Goal: Task Accomplishment & Management: Manage account settings

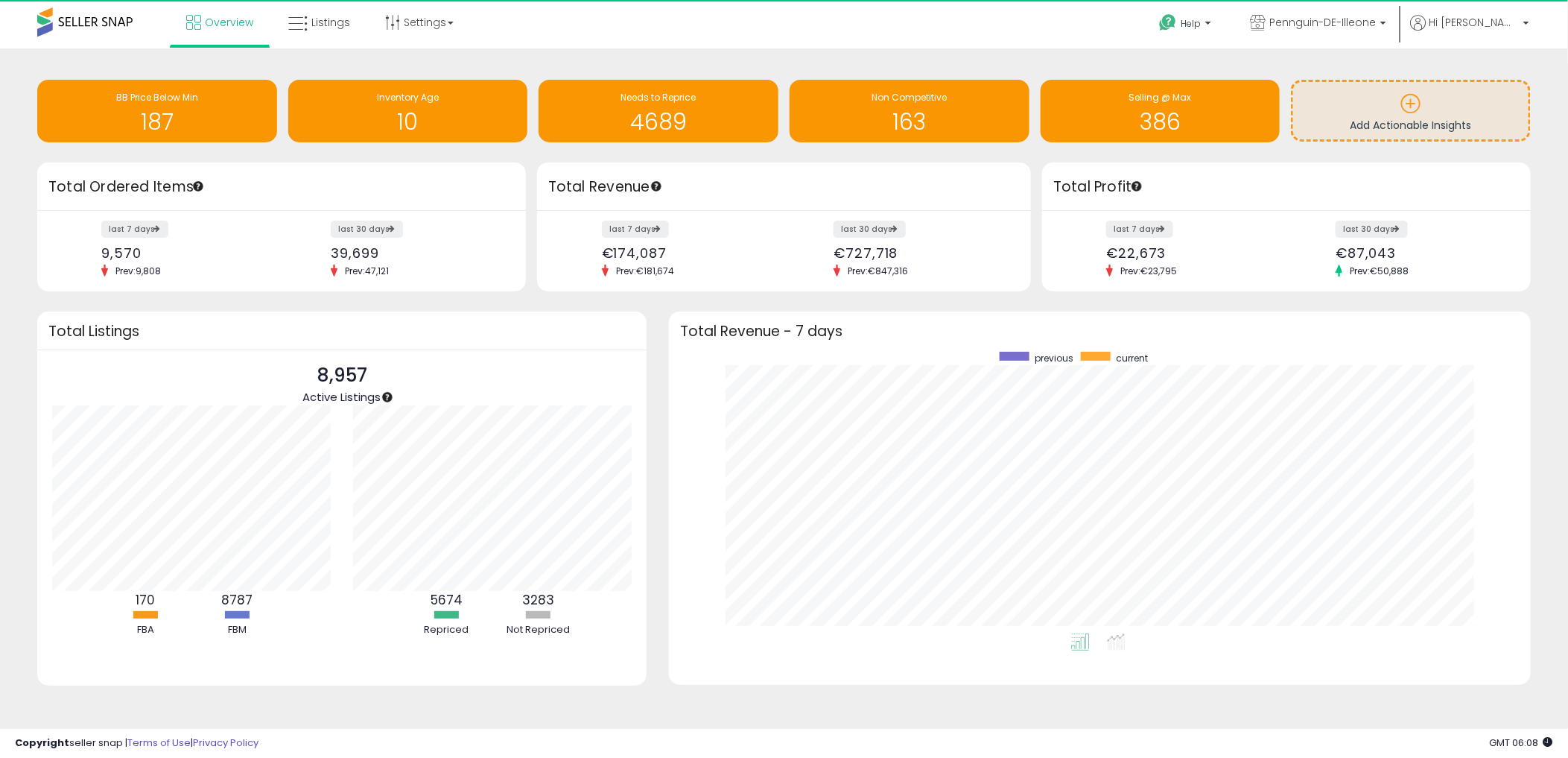
scroll to position [745001, 744250]
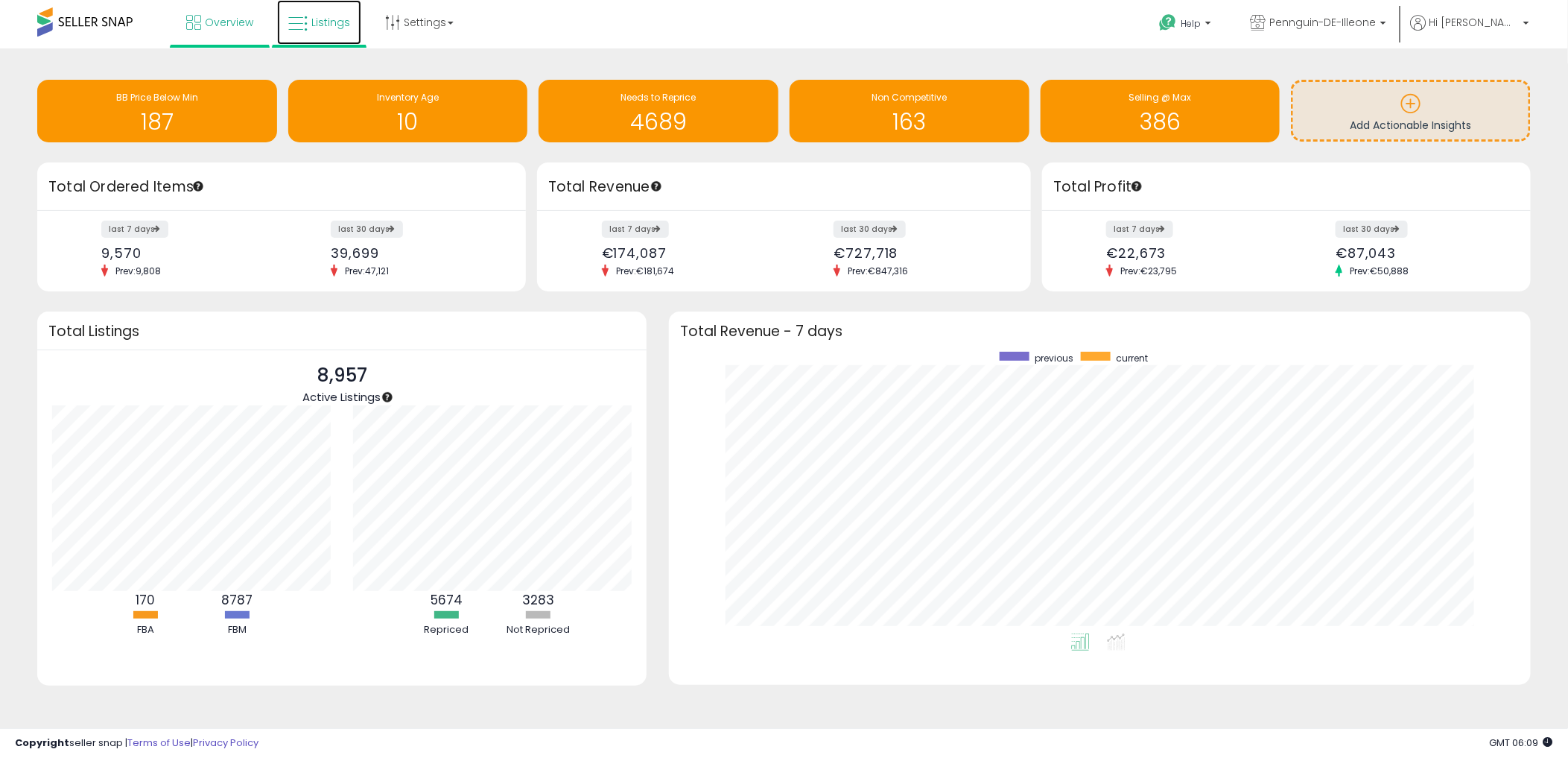
click at [317, 35] on link "Listings" at bounding box center [319, 22] width 84 height 45
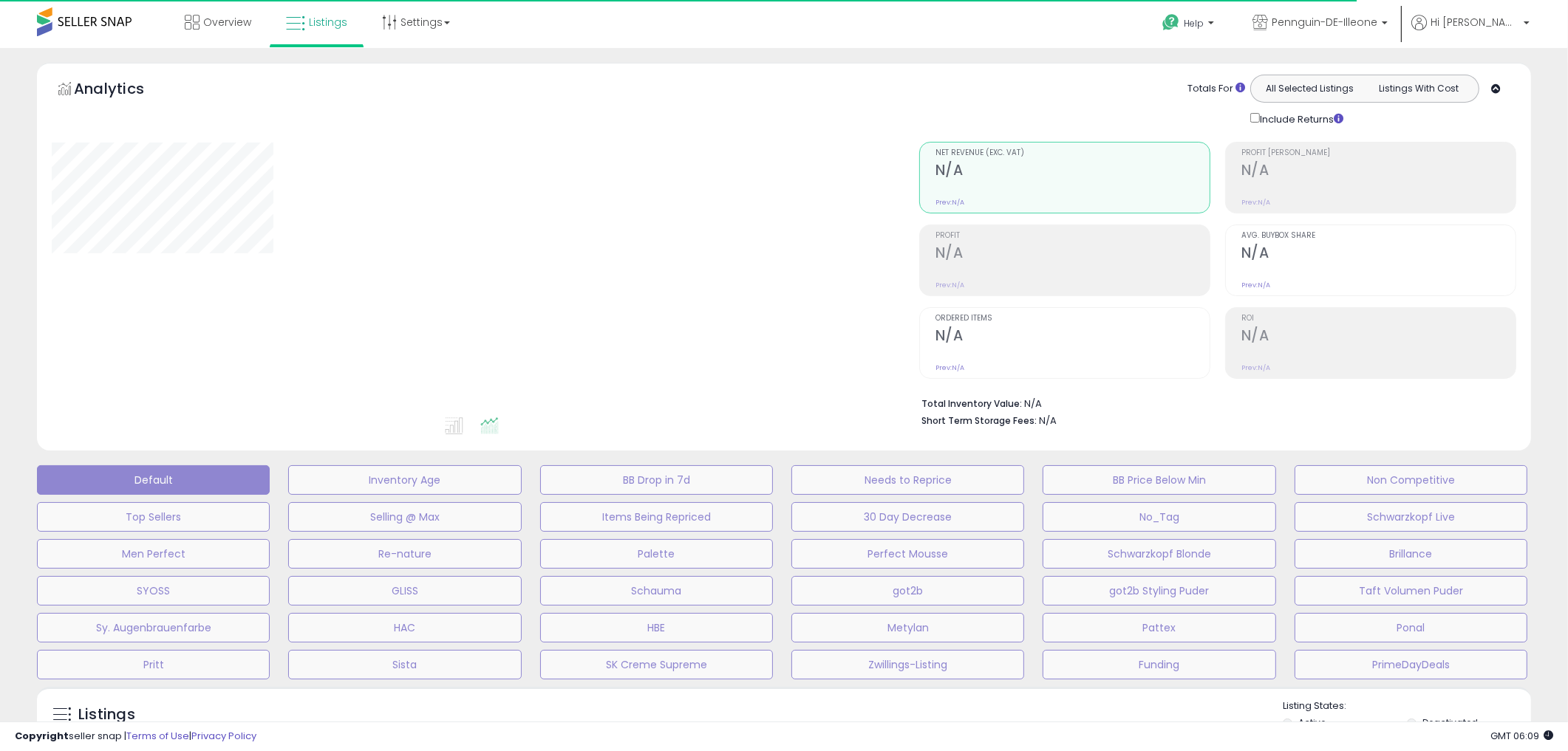
click at [605, 19] on div "Overview Listings Settings" at bounding box center [508, 31] width 1038 height 63
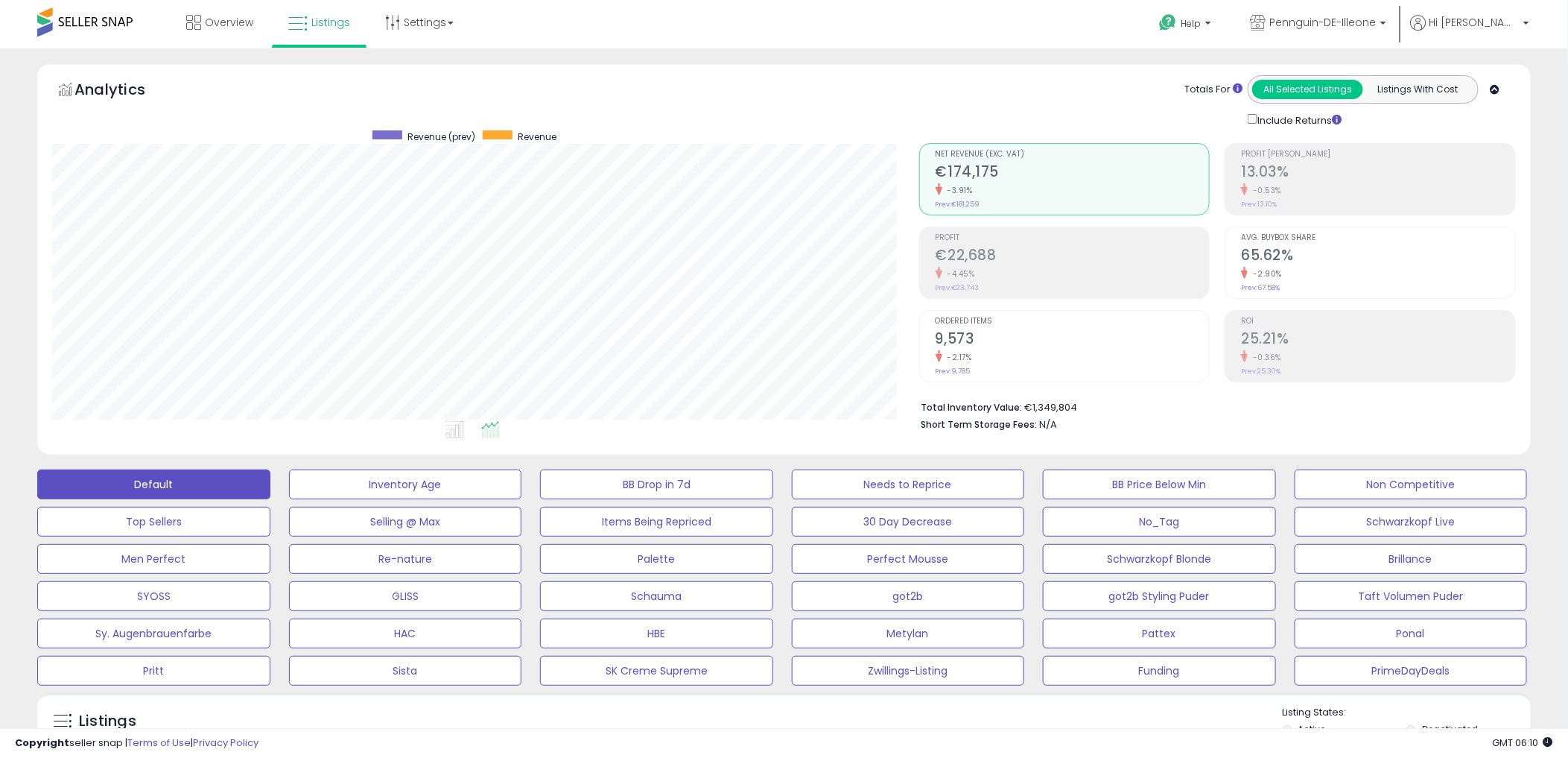
scroll to position [305, 867]
click at [561, 39] on div "Overview Listings Settings" at bounding box center [508, 32] width 1038 height 63
click at [245, 25] on span "Overview" at bounding box center [229, 22] width 48 height 15
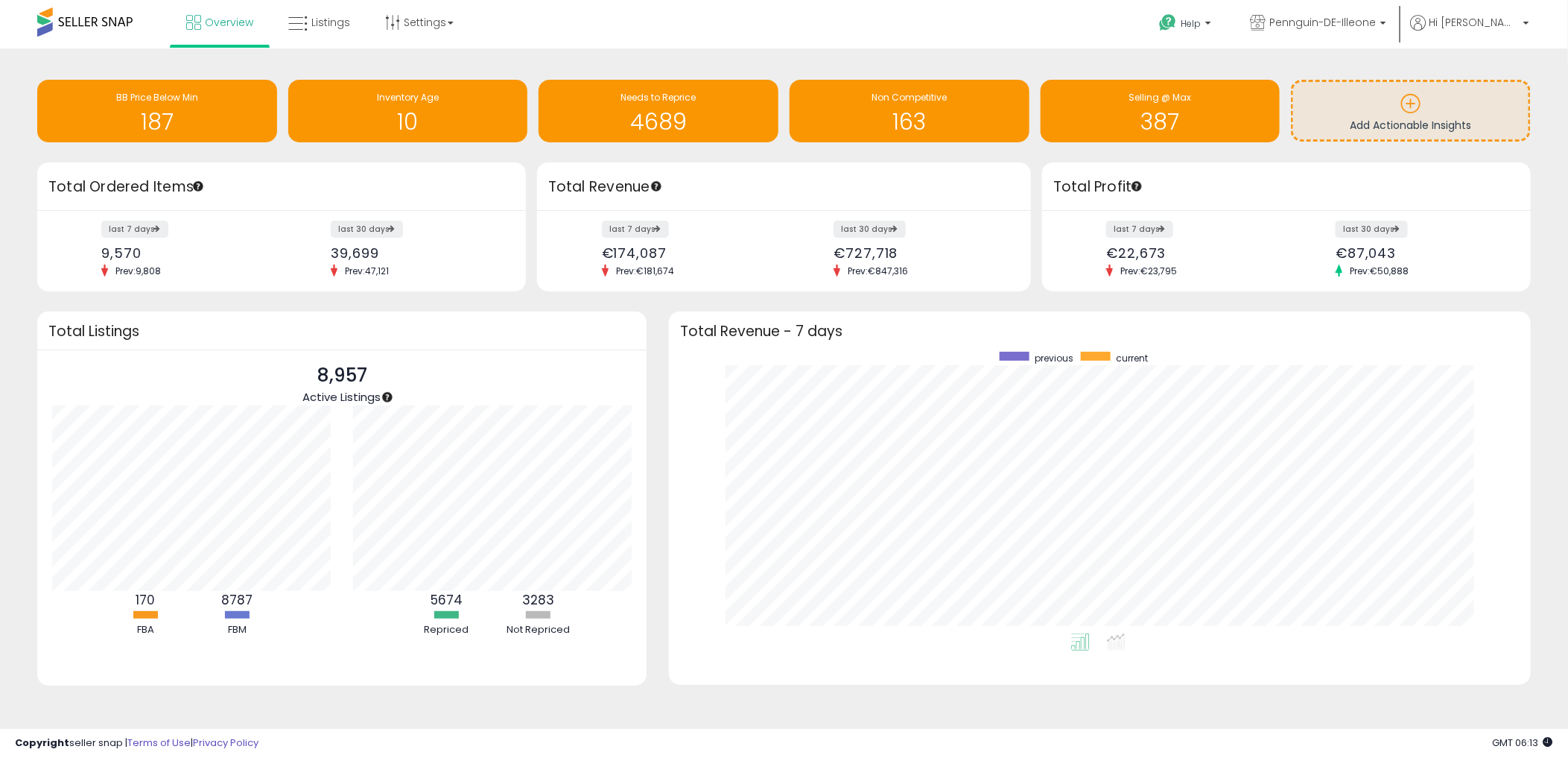
click at [1384, 250] on div "€87,043" at bounding box center [1420, 253] width 169 height 16
drag, startPoint x: 1384, startPoint y: 250, endPoint x: 1361, endPoint y: 295, distance: 50.5
click at [1361, 295] on div "Retrieving insights data.. BB Price Below Min 187 Inventory Age 10 Needs to Rep…" at bounding box center [784, 394] width 1554 height 661
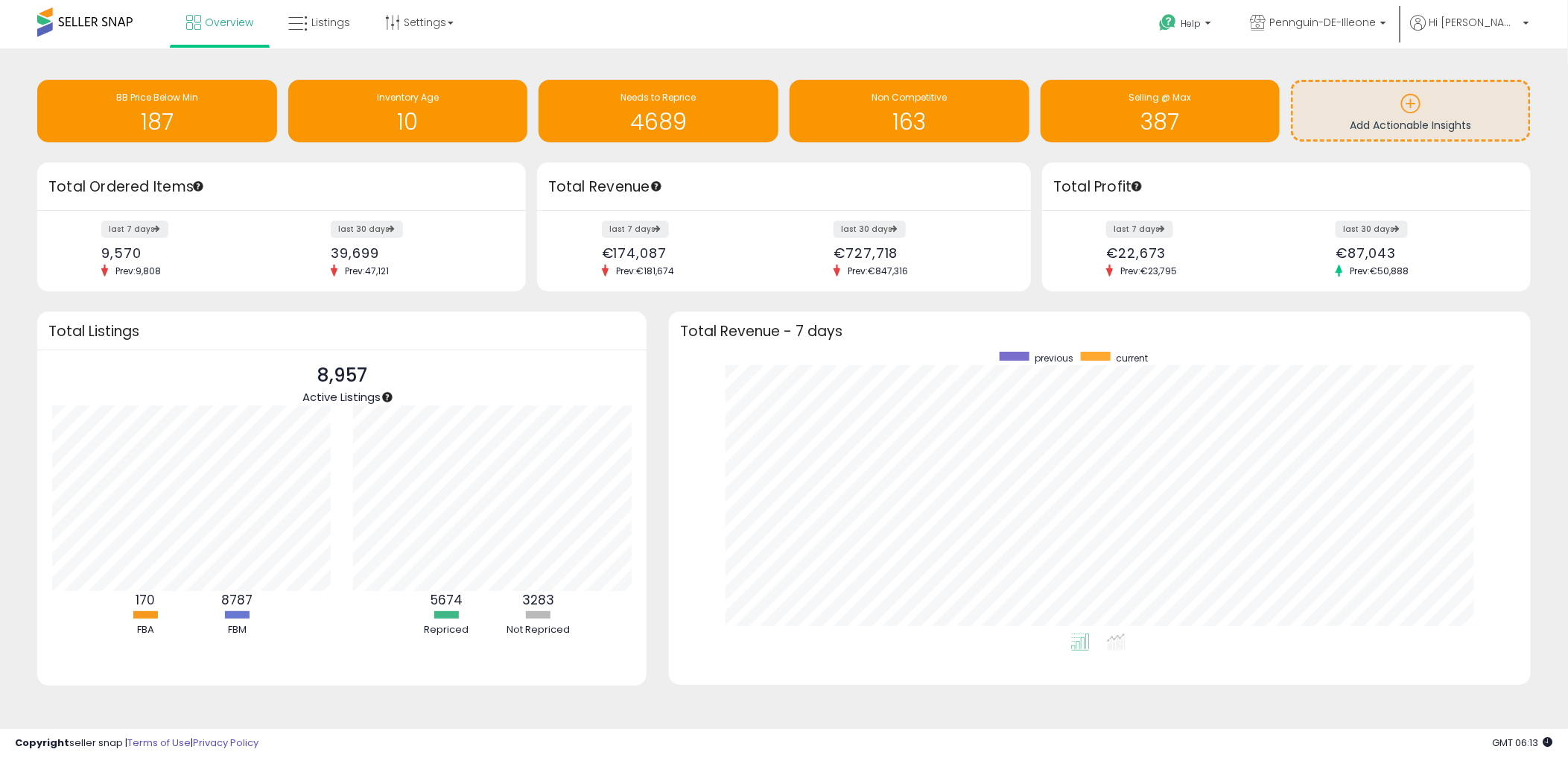
click at [1123, 248] on div "€22,673" at bounding box center [1190, 253] width 169 height 16
click at [873, 254] on div "€727,718" at bounding box center [919, 253] width 171 height 16
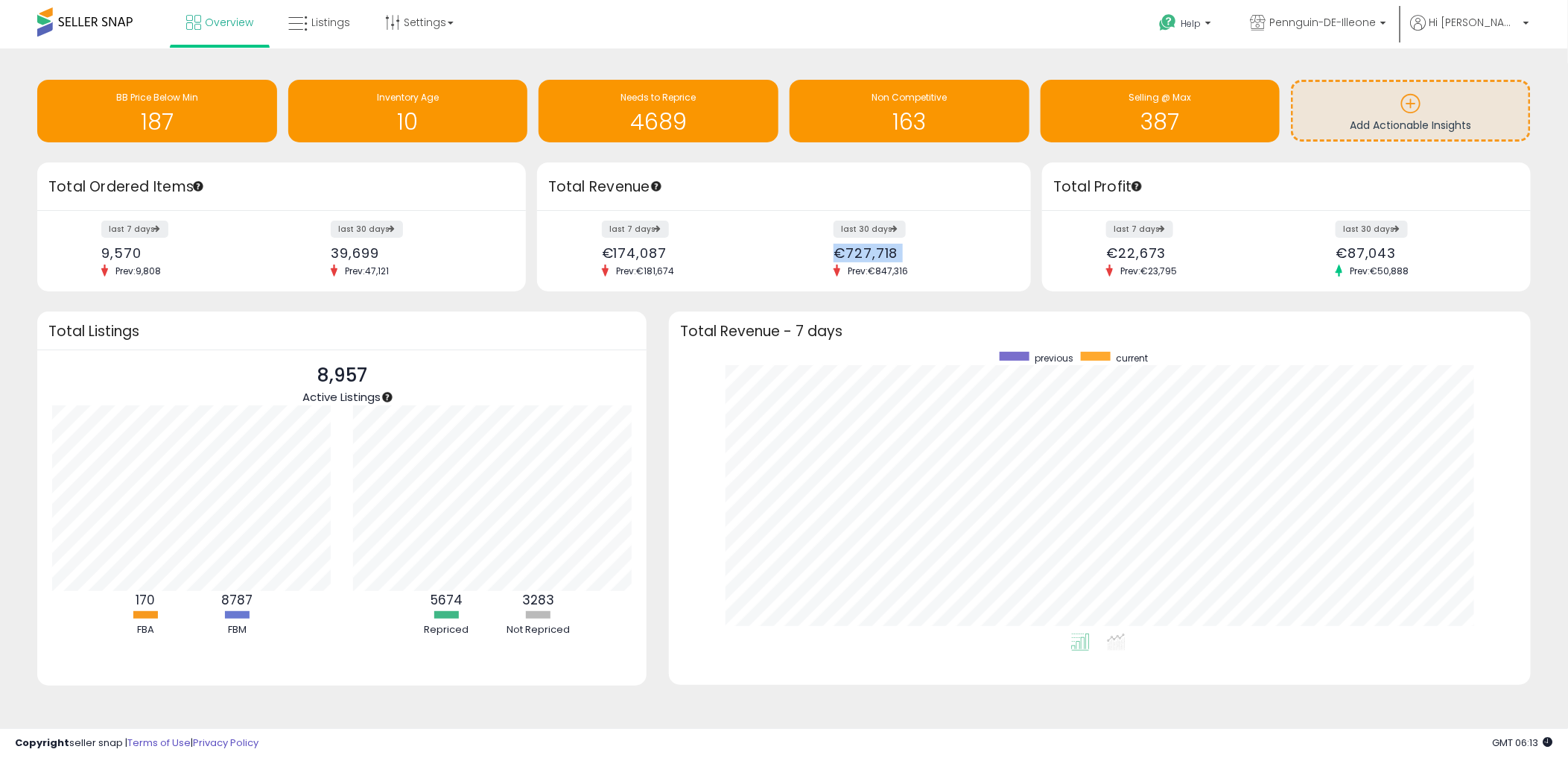
click at [873, 254] on div "€727,718" at bounding box center [919, 253] width 171 height 16
click at [642, 246] on div "€174,087" at bounding box center [688, 253] width 171 height 16
click at [639, 246] on div "€174,087" at bounding box center [688, 253] width 171 height 16
click at [335, 248] on div "39,699" at bounding box center [415, 253] width 169 height 16
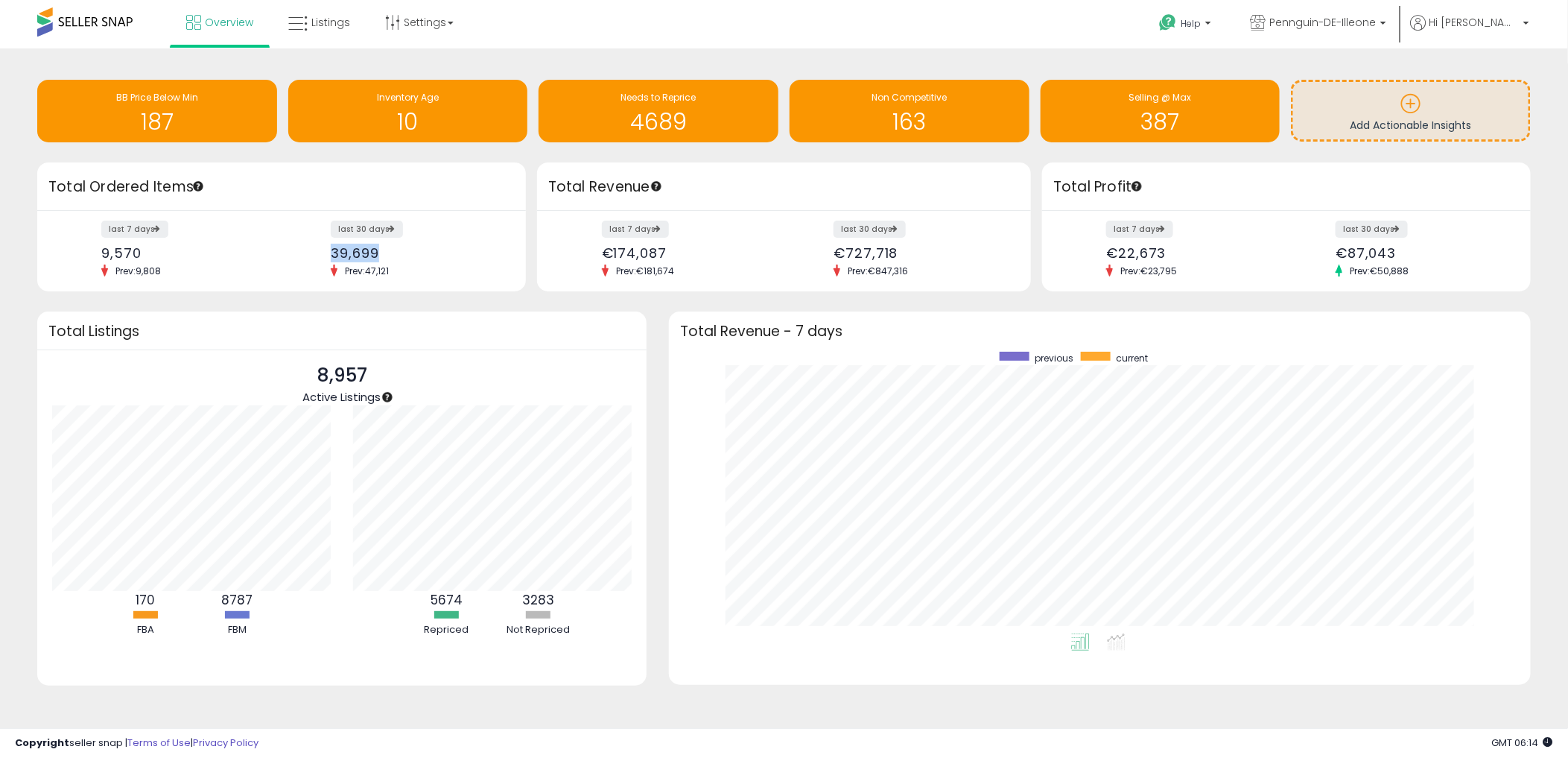
click at [335, 248] on div "39,699" at bounding box center [415, 253] width 169 height 16
click at [126, 254] on div "9,570" at bounding box center [185, 253] width 169 height 16
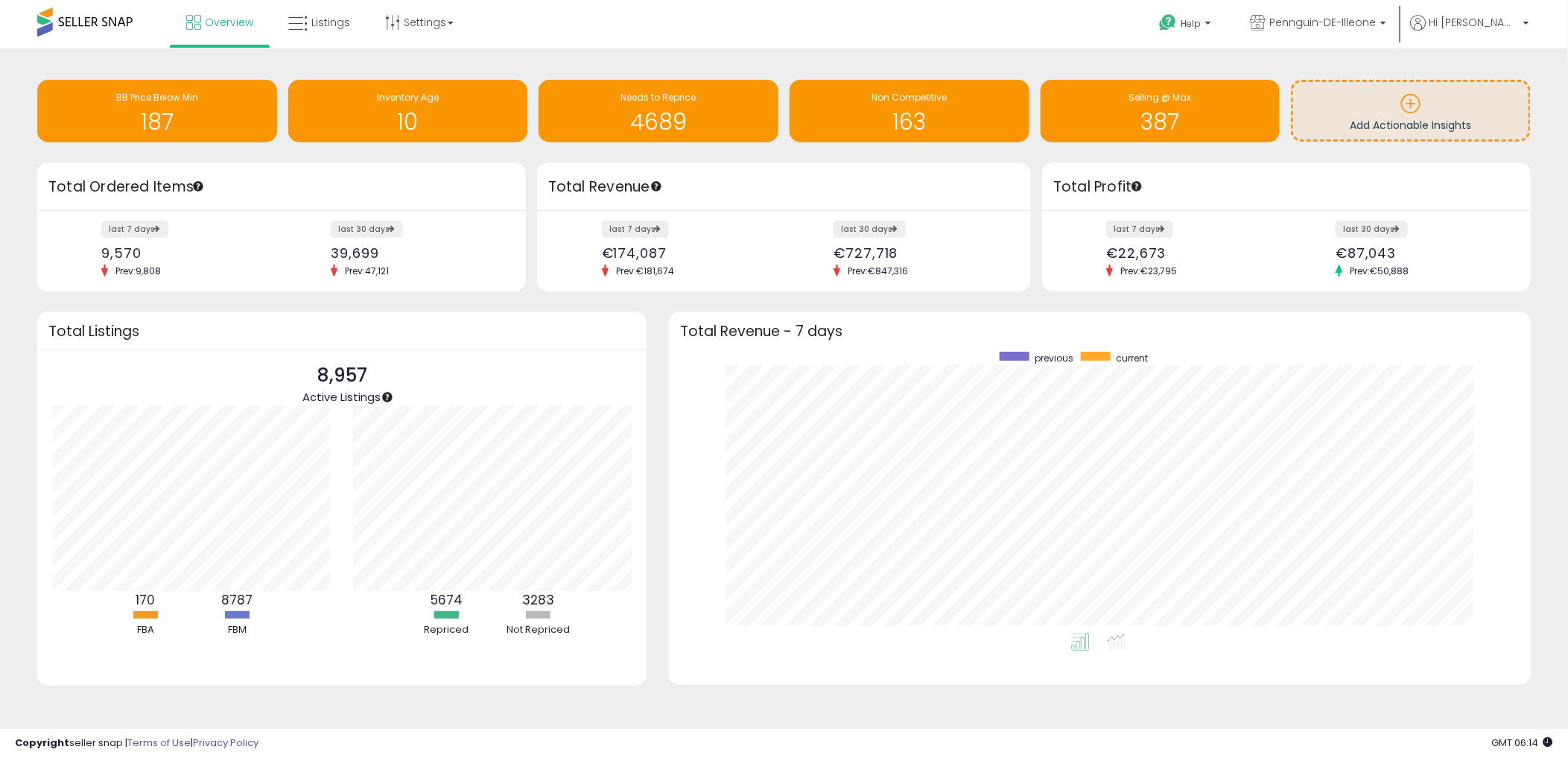
click at [665, 39] on div "Overview Listings Settings" at bounding box center [508, 32] width 1038 height 63
click at [369, 23] on li "Settings Store settings User settings" at bounding box center [419, 23] width 101 height 47
click at [320, 33] on link "Listings" at bounding box center [319, 22] width 84 height 45
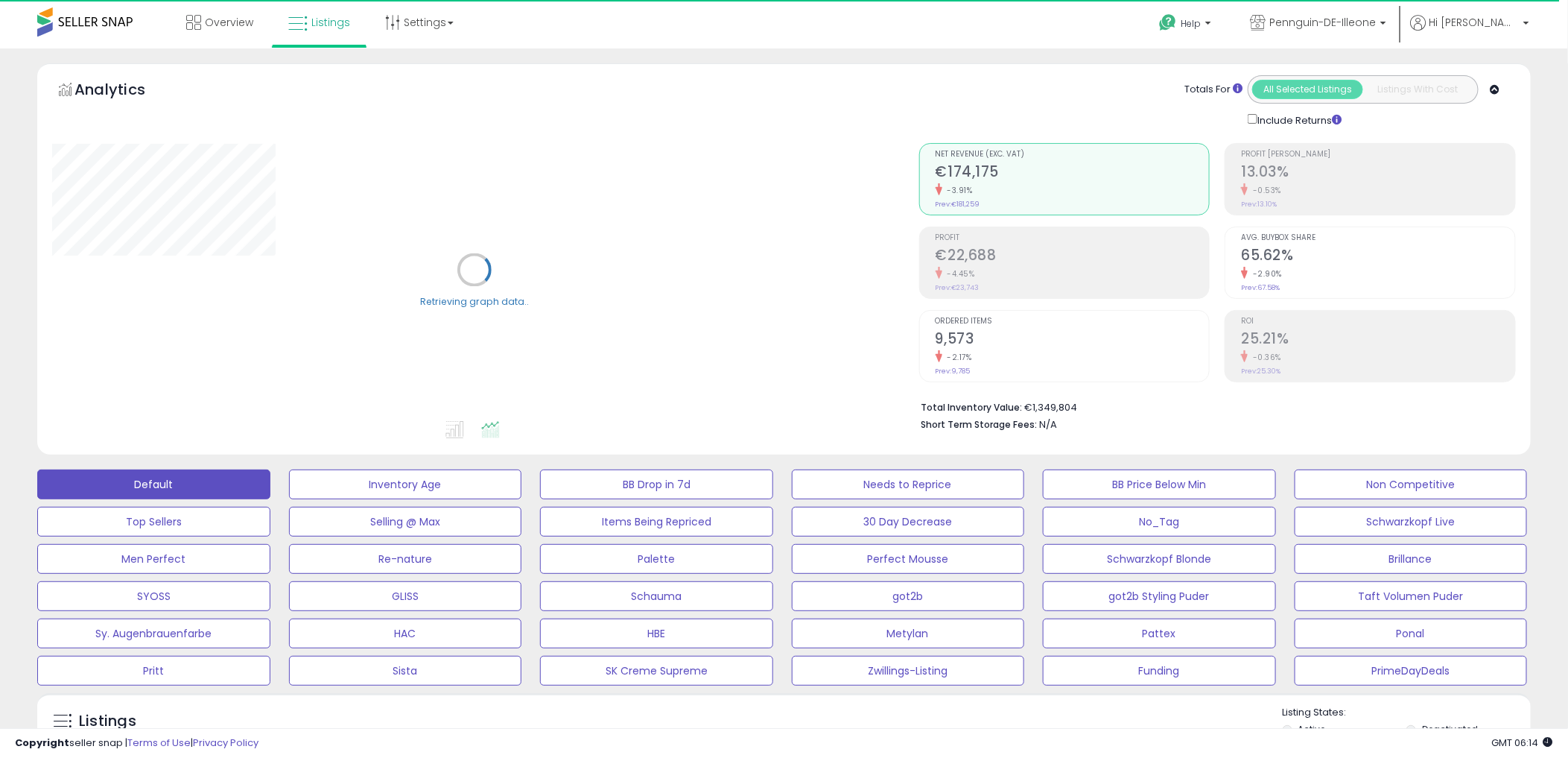
click at [838, 38] on div "Overview Listings Settings" at bounding box center [508, 32] width 1038 height 63
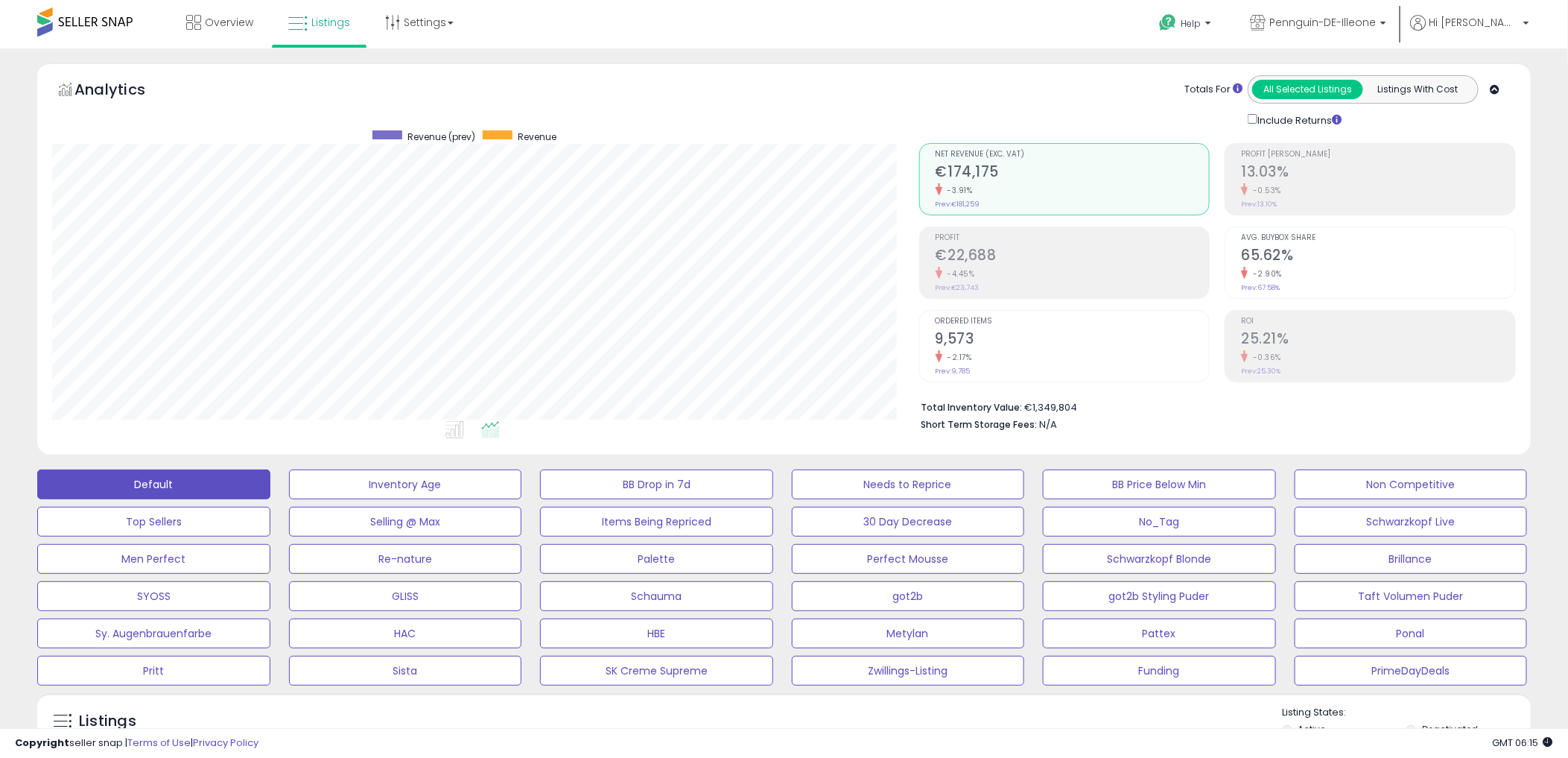
click at [577, 22] on div "Overview Listings Settings" at bounding box center [508, 32] width 1038 height 63
click at [577, 42] on div "Overview Listings Settings" at bounding box center [508, 32] width 1038 height 63
click at [495, 499] on button "HAC" at bounding box center [406, 484] width 233 height 30
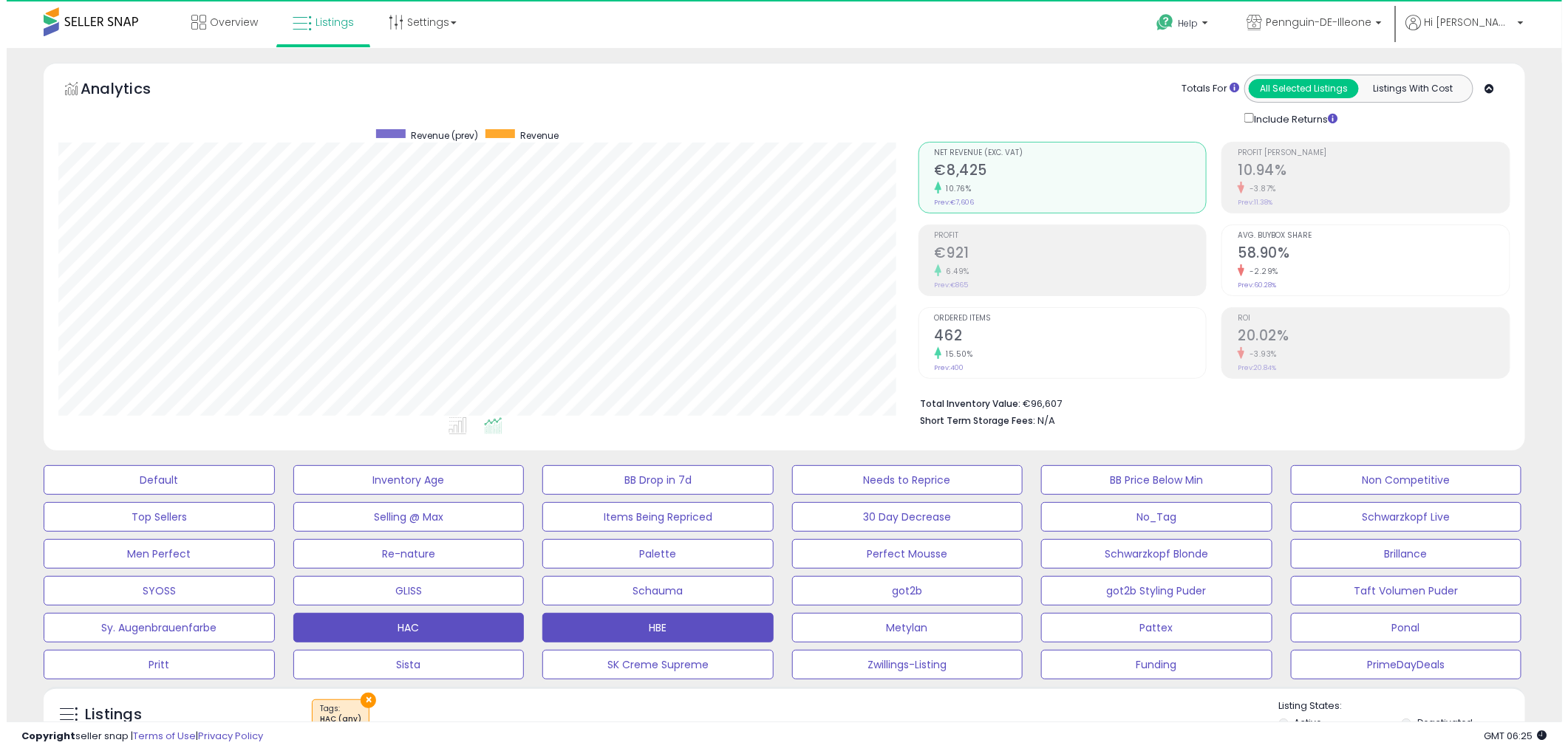
scroll to position [303, 859]
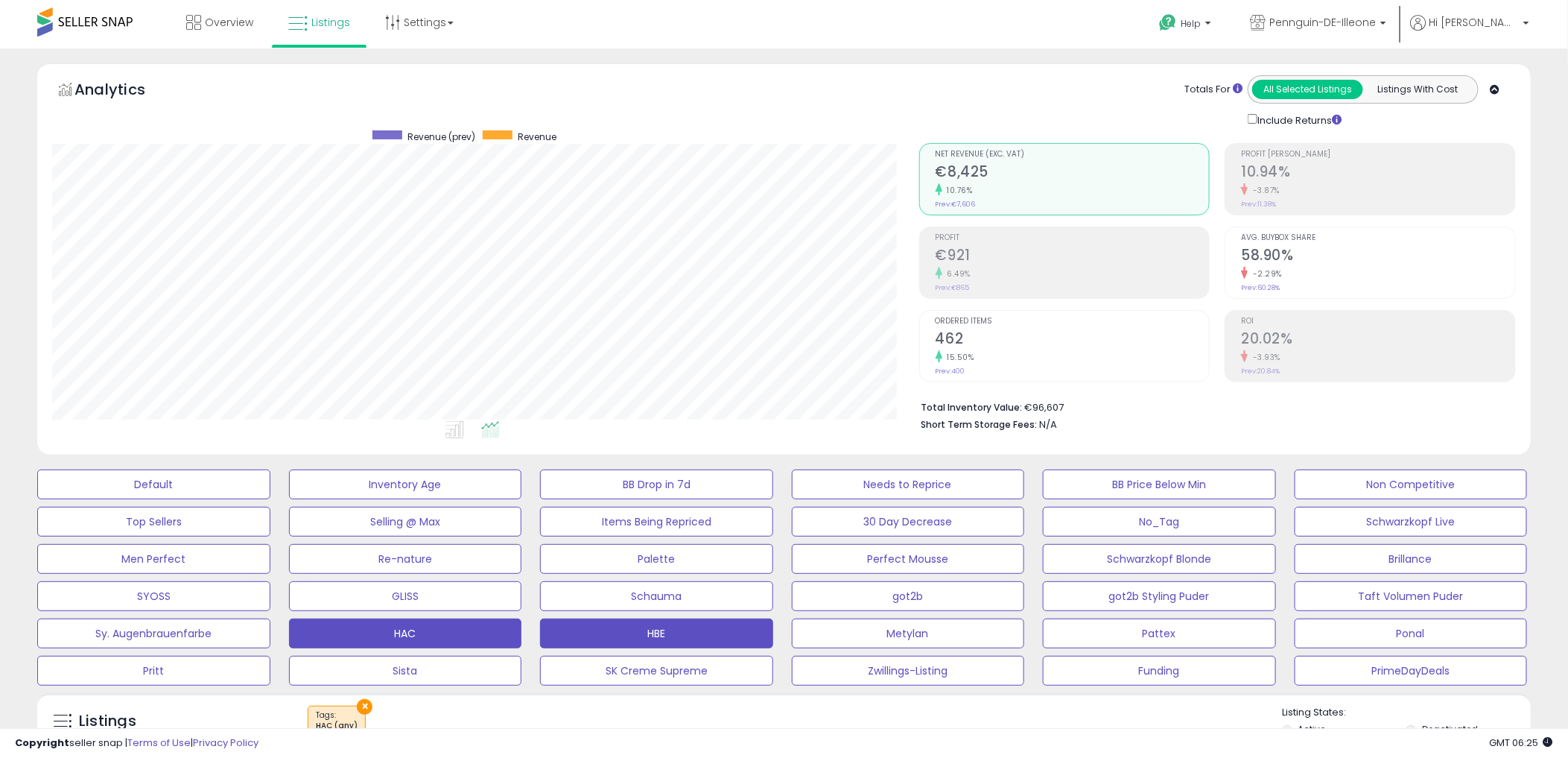
click at [270, 499] on button "HBE" at bounding box center [154, 484] width 233 height 30
click at [866, 81] on div "Analytics Totals For All Selected Listings Listings With Cost Include Returns" at bounding box center [784, 102] width 1464 height 53
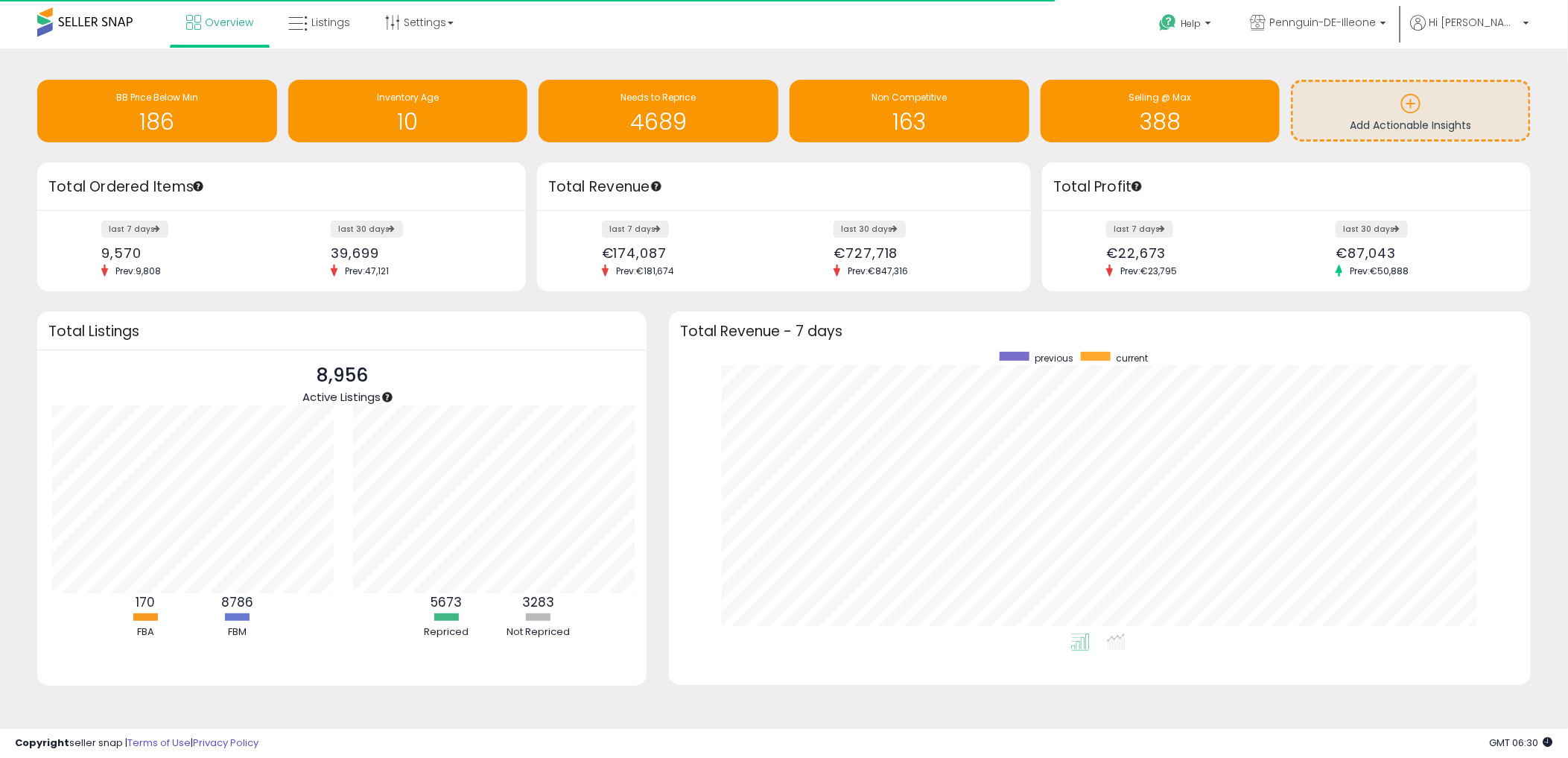
scroll to position [745001, 744250]
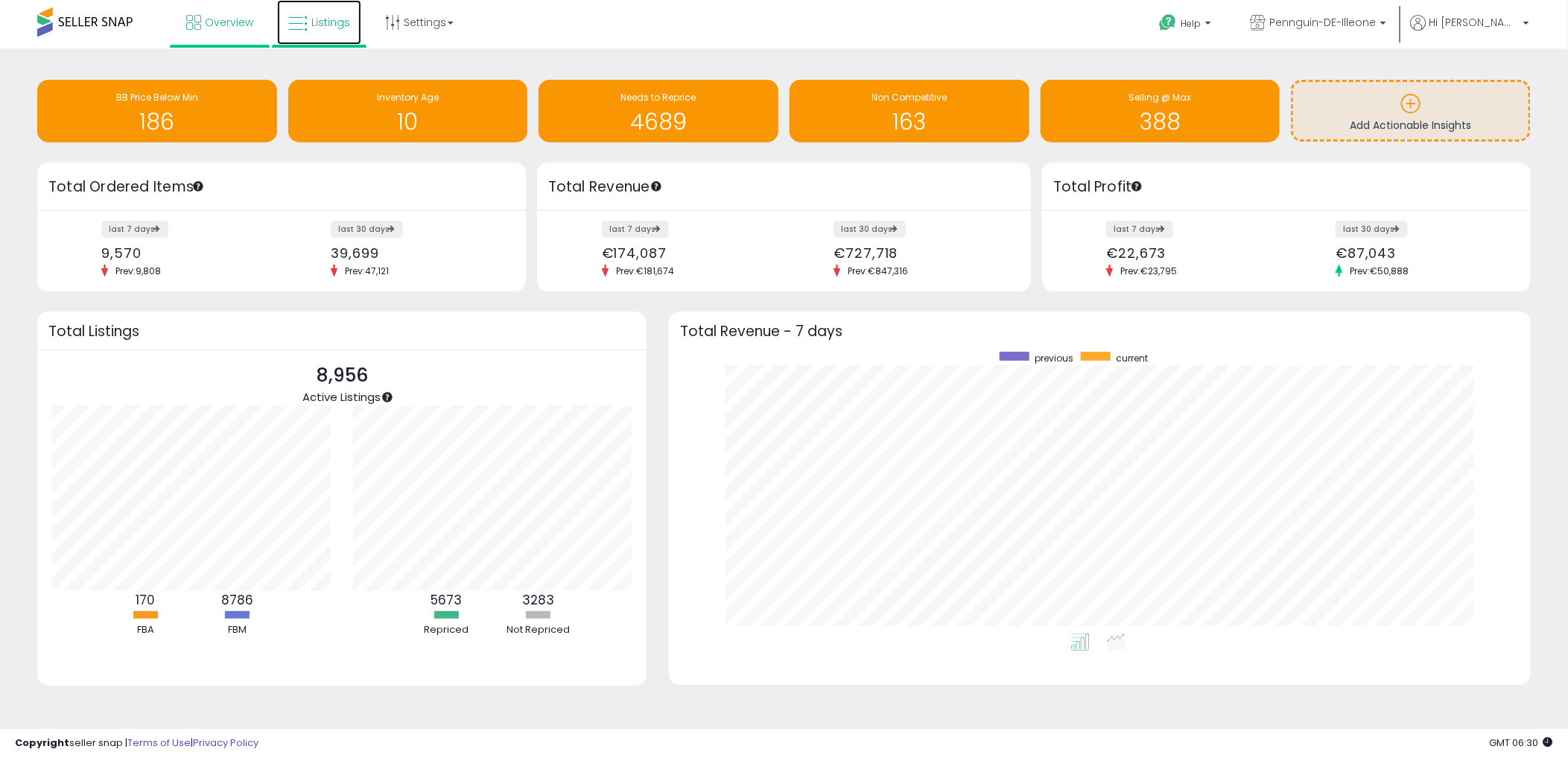
click at [296, 16] on icon at bounding box center [298, 23] width 19 height 19
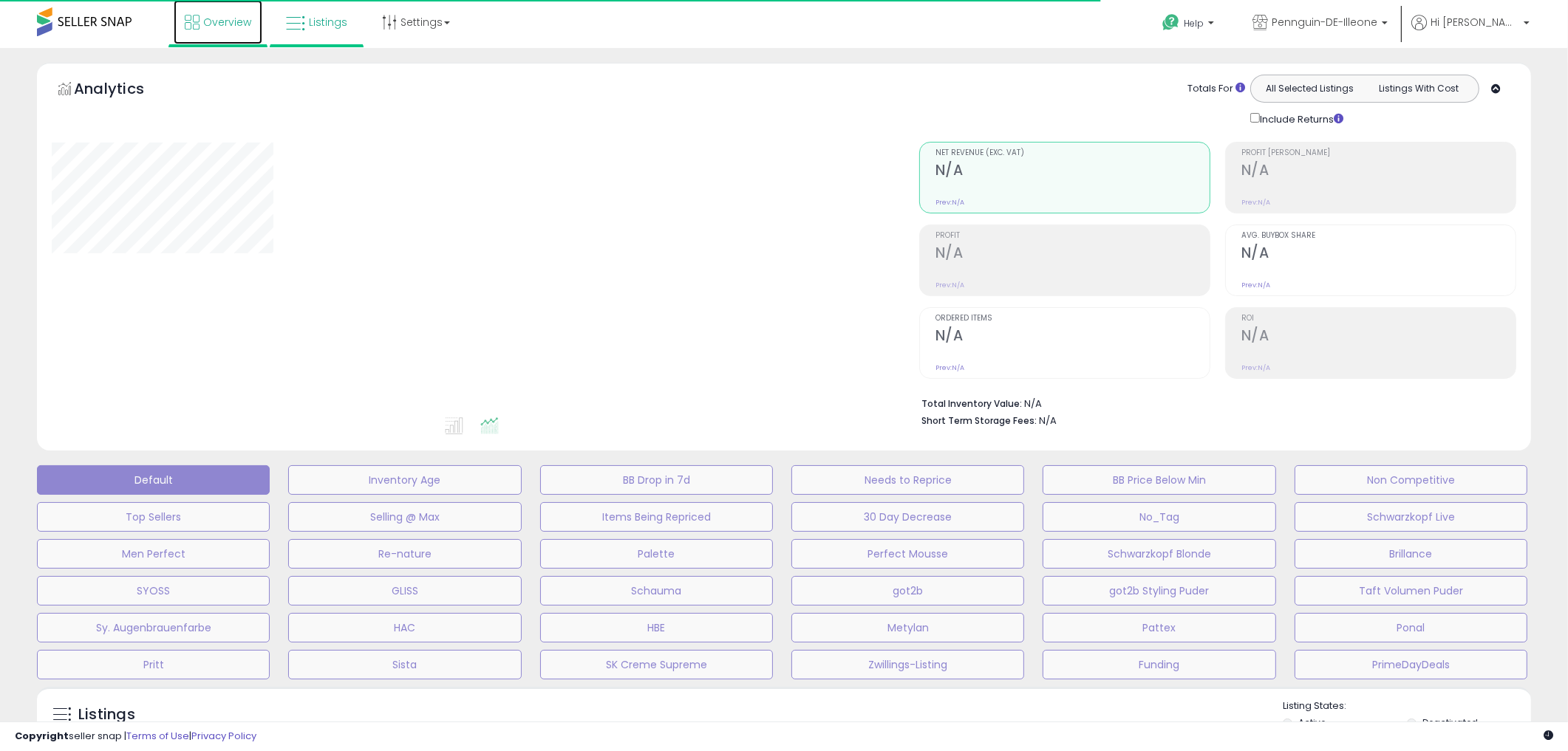
click at [207, 31] on link "Overview" at bounding box center [217, 22] width 88 height 45
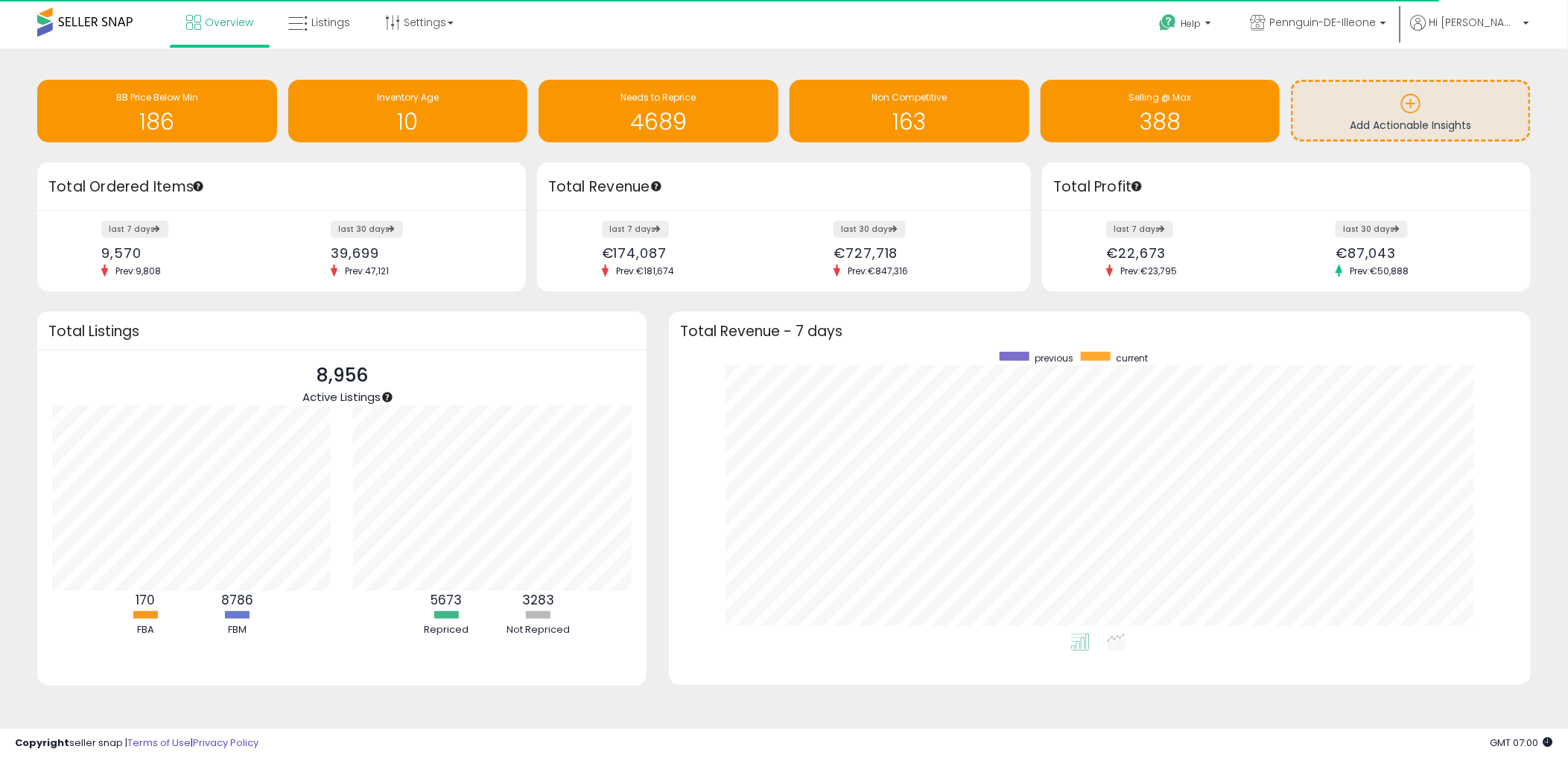
scroll to position [2, 0]
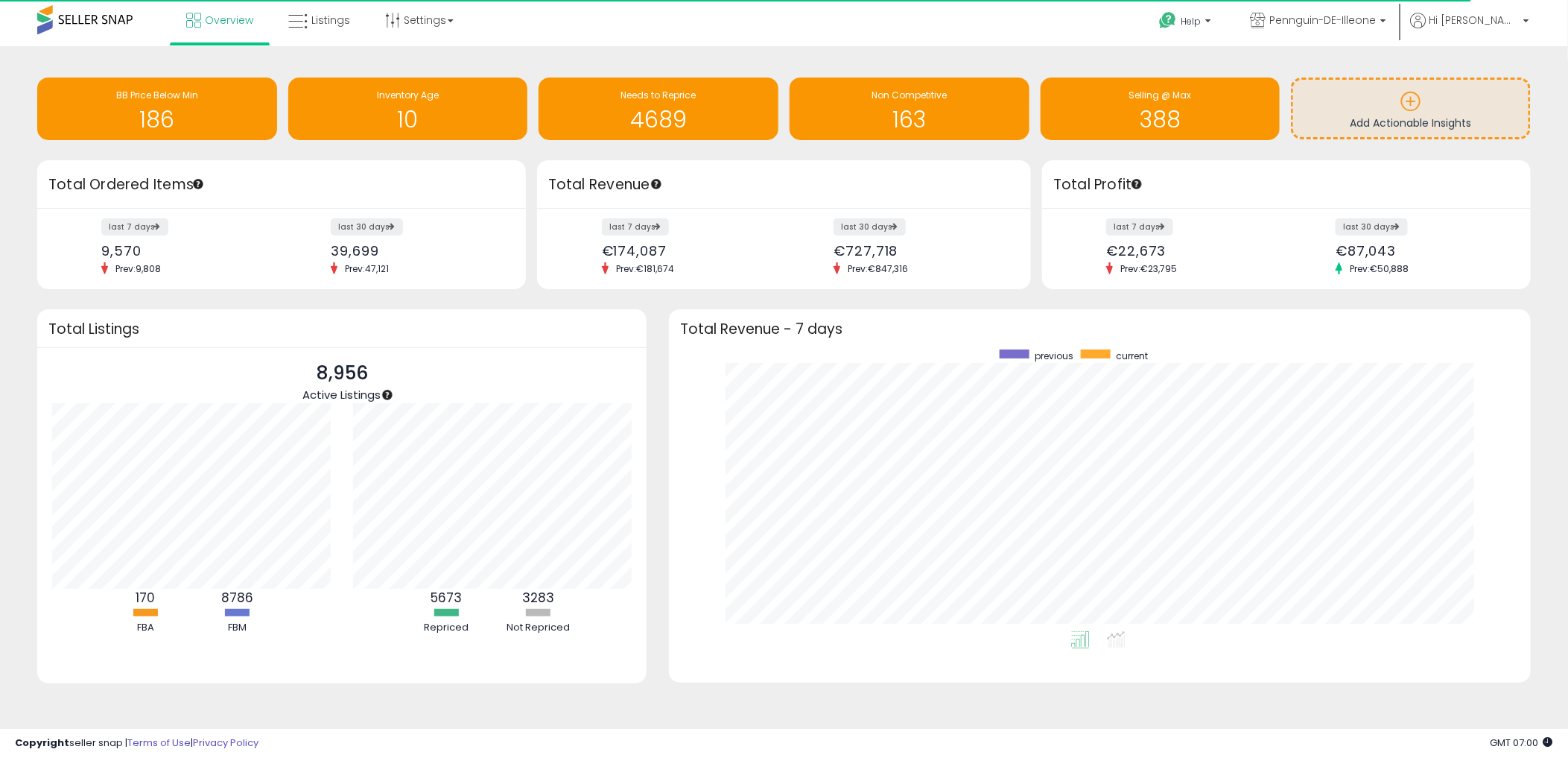
click at [0, 463] on html "Unable to login Retrieving listings data.. has not yet accepted the Terms of Us…" at bounding box center [784, 376] width 1568 height 758
click at [329, 17] on span "Listings" at bounding box center [330, 20] width 39 height 15
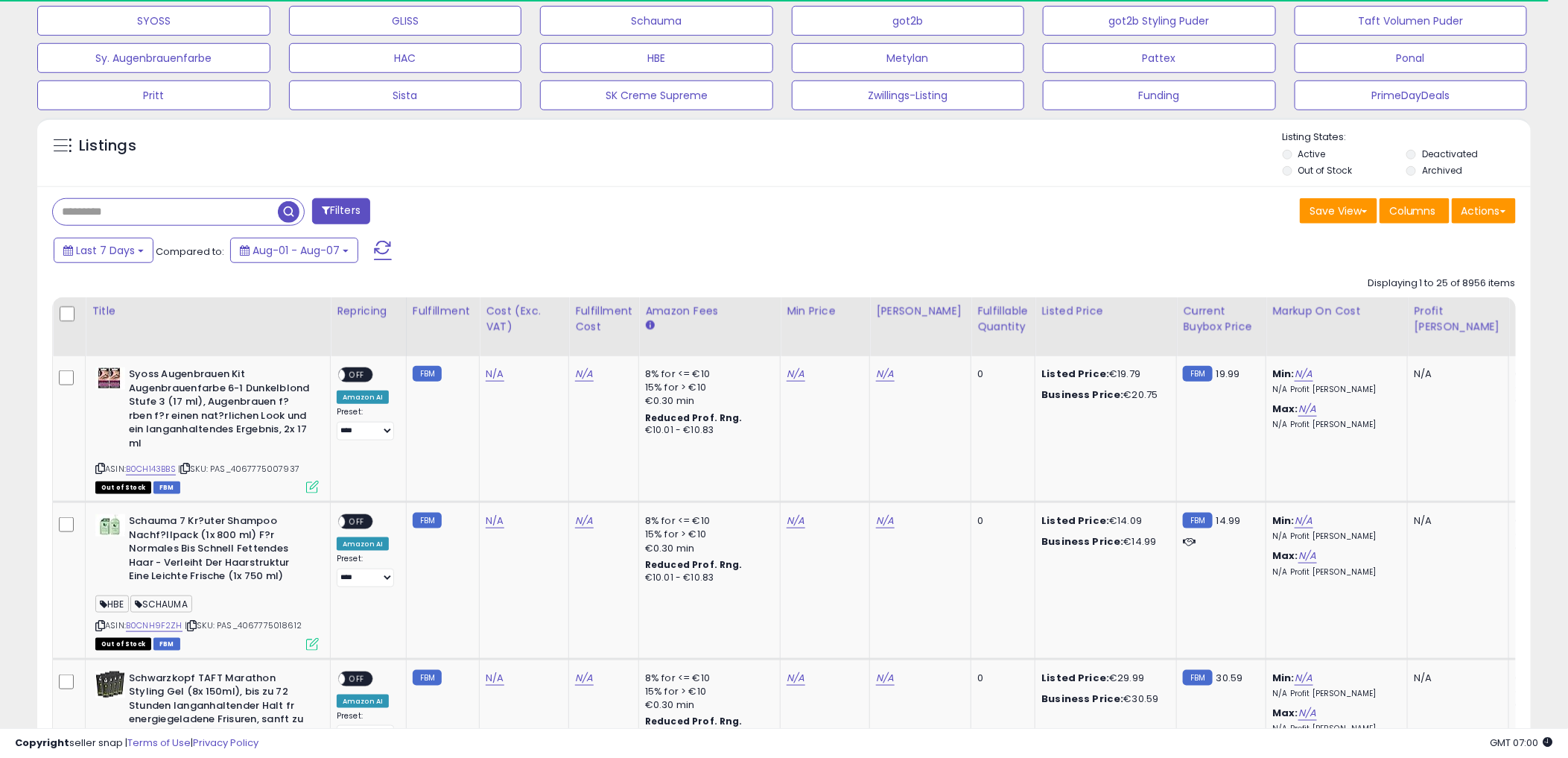
scroll to position [579, 0]
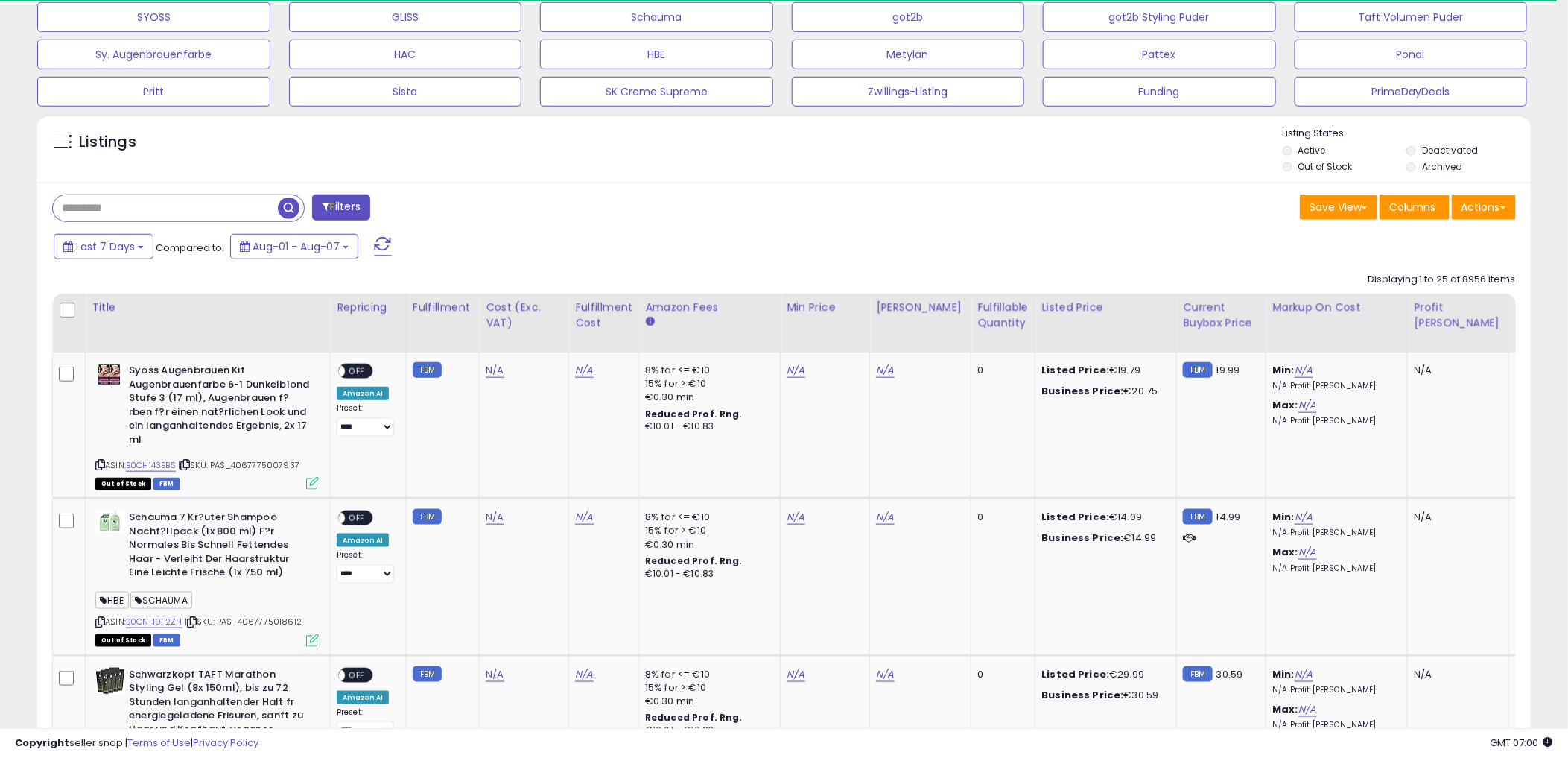
click at [165, 210] on input "text" at bounding box center [166, 208] width 225 height 26
click at [622, 225] on div "Filters" at bounding box center [413, 210] width 744 height 30
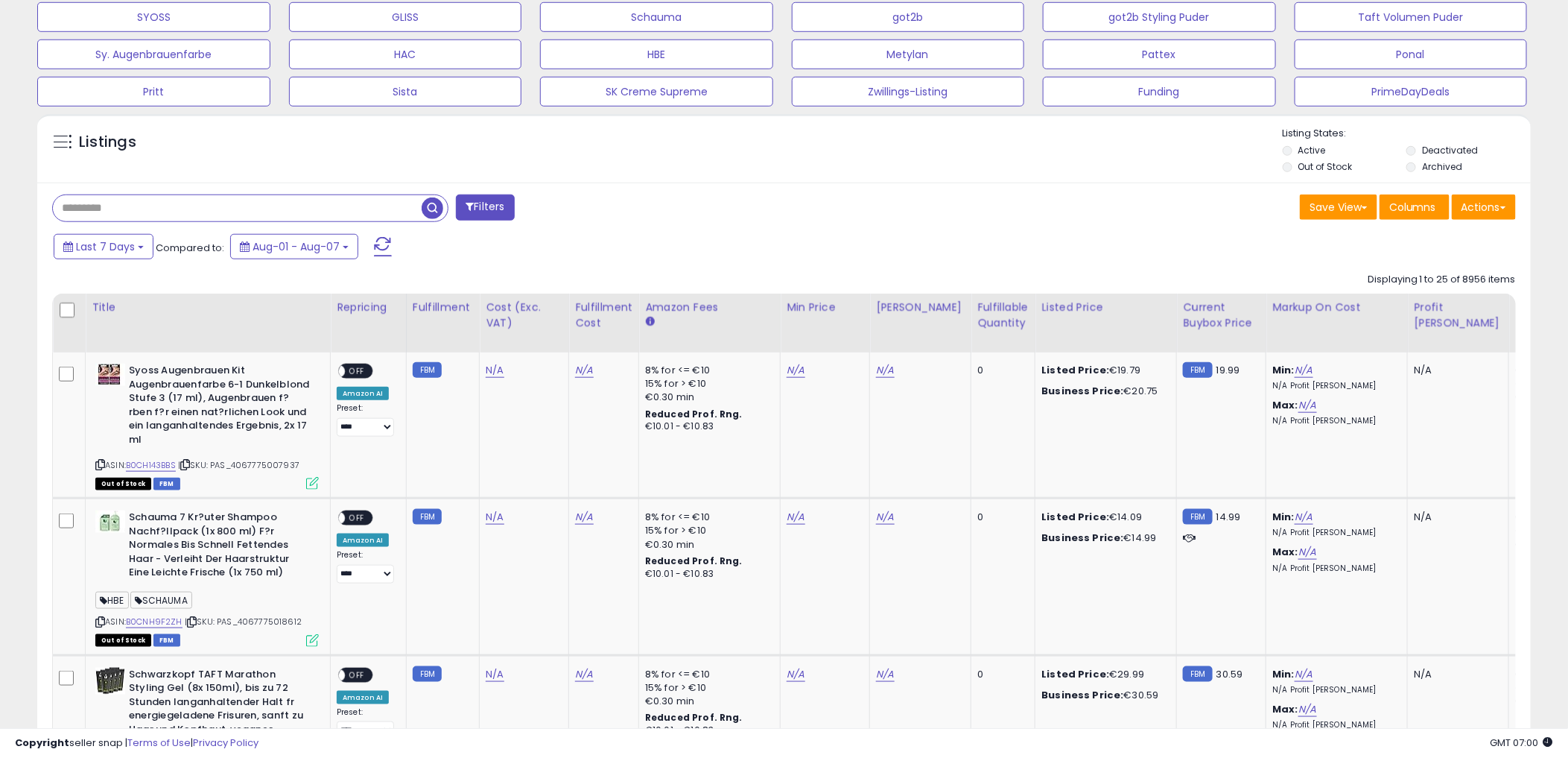
scroll to position [305, 867]
click at [710, 196] on div "Filters" at bounding box center [413, 210] width 744 height 30
click at [834, 141] on div "Listings" at bounding box center [784, 151] width 1494 height 51
click at [241, 218] on input "text" at bounding box center [237, 208] width 369 height 26
click at [230, 213] on input "text" at bounding box center [237, 208] width 369 height 26
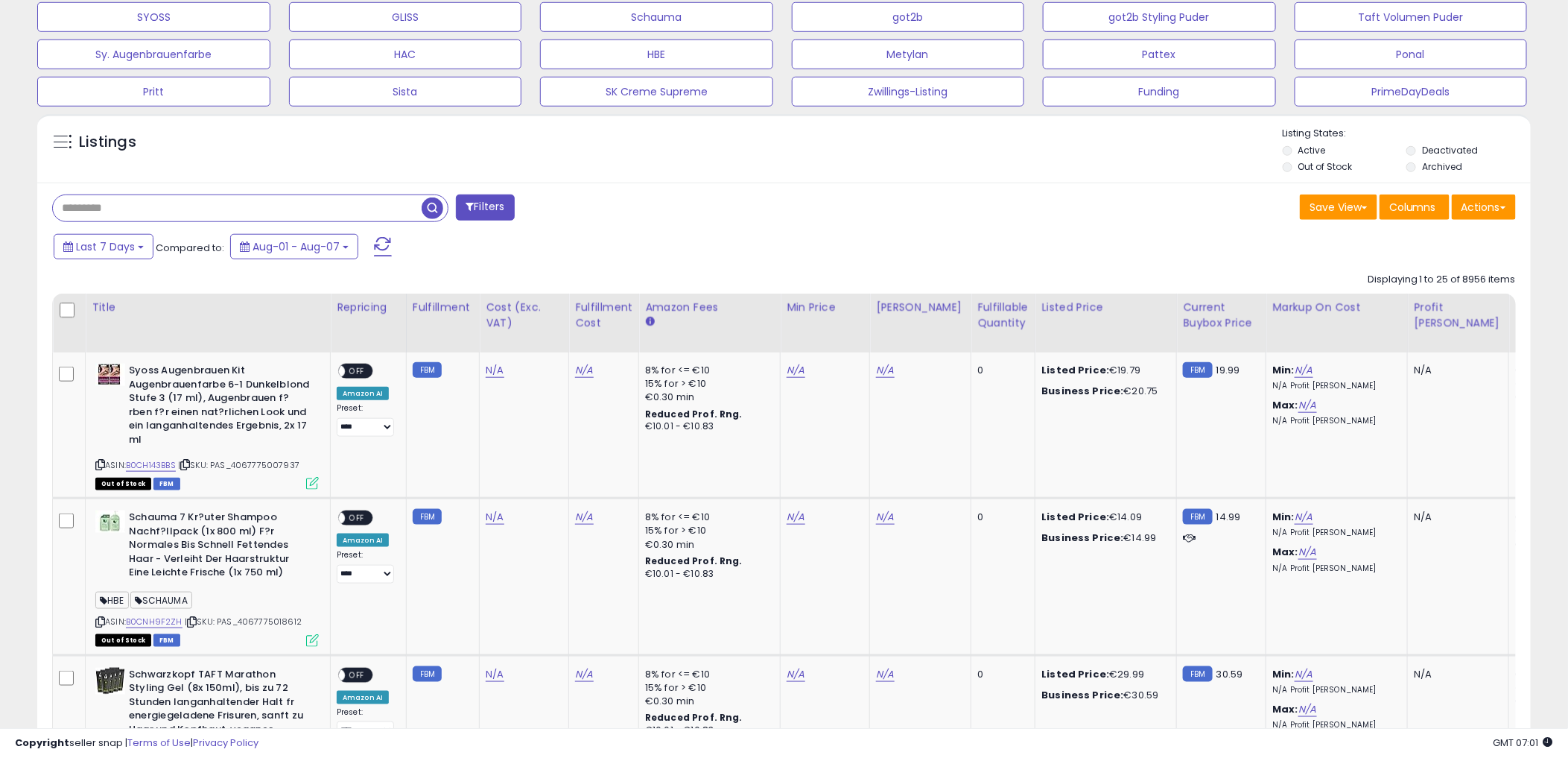
click at [230, 213] on input "text" at bounding box center [237, 208] width 369 height 26
click at [107, 206] on input "text" at bounding box center [237, 208] width 369 height 26
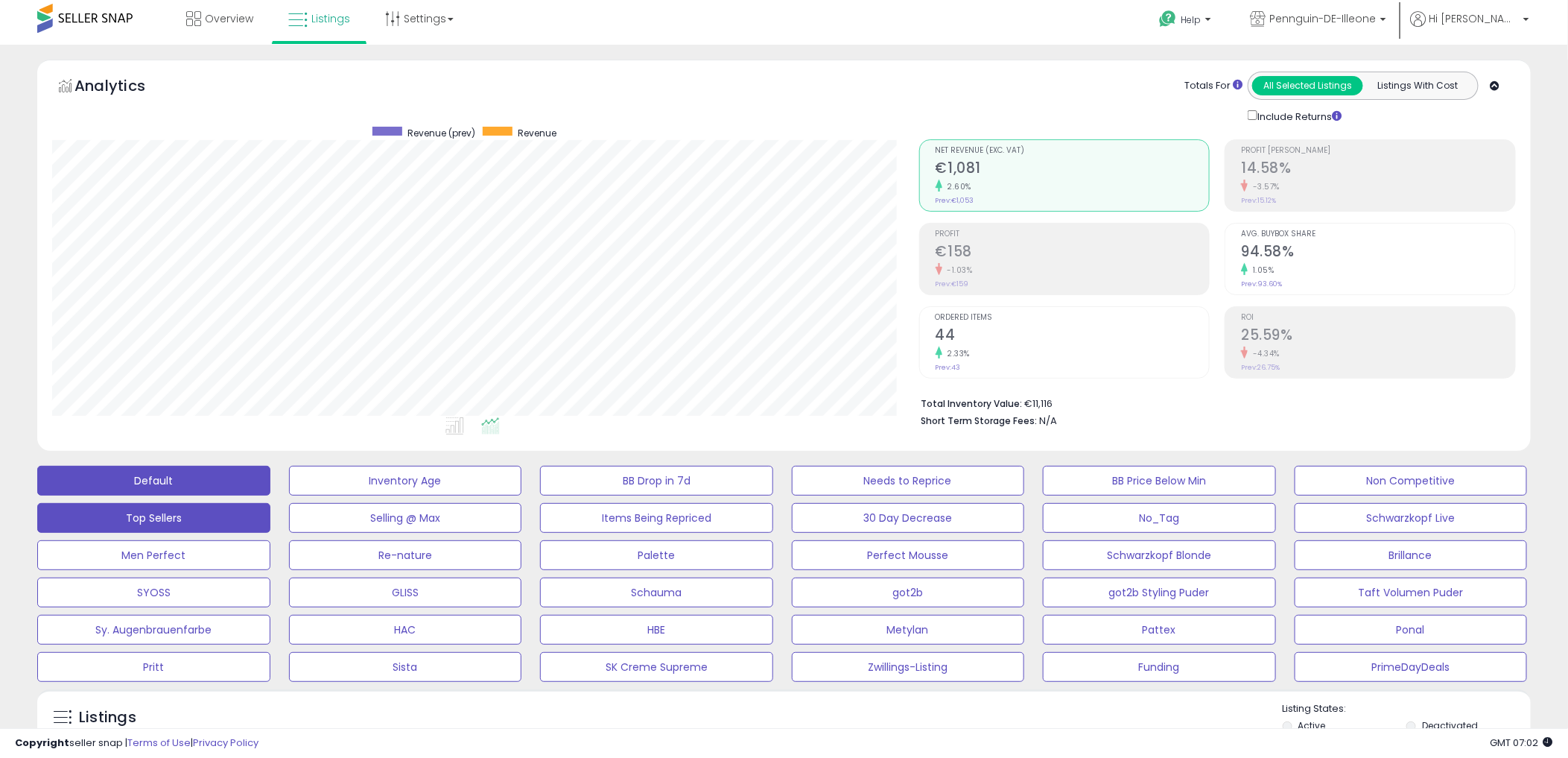
scroll to position [0, 0]
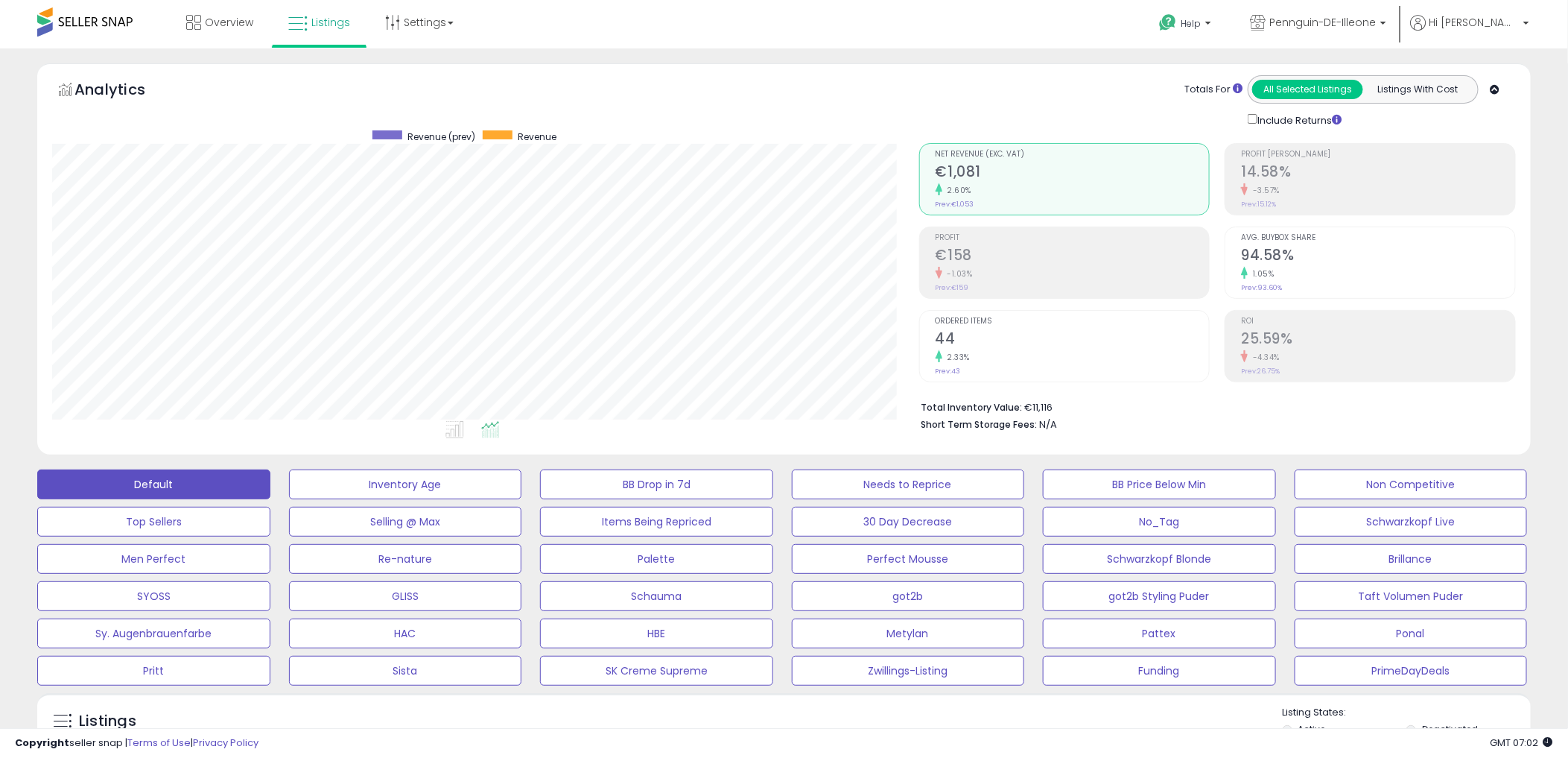
click at [793, 67] on div "Analytics Totals For All Selected Listings Listings With Cost Include Returns" at bounding box center [784, 259] width 1494 height 391
drag, startPoint x: 815, startPoint y: 63, endPoint x: 758, endPoint y: 3, distance: 82.8
click at [810, 63] on div "Analytics Totals For All Selected Listings Listings With Cost Include Returns" at bounding box center [784, 259] width 1494 height 391
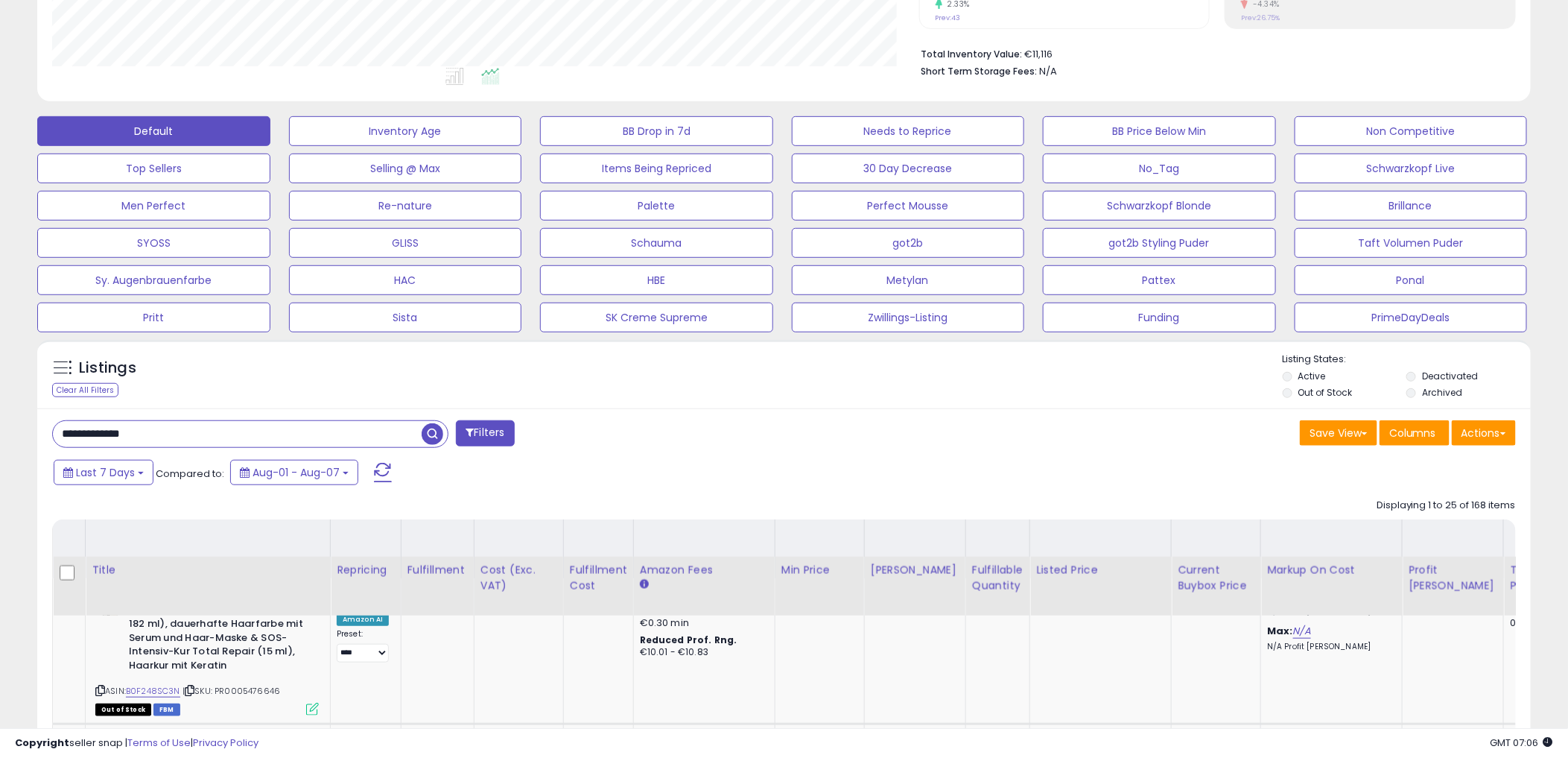
scroll to position [331, 0]
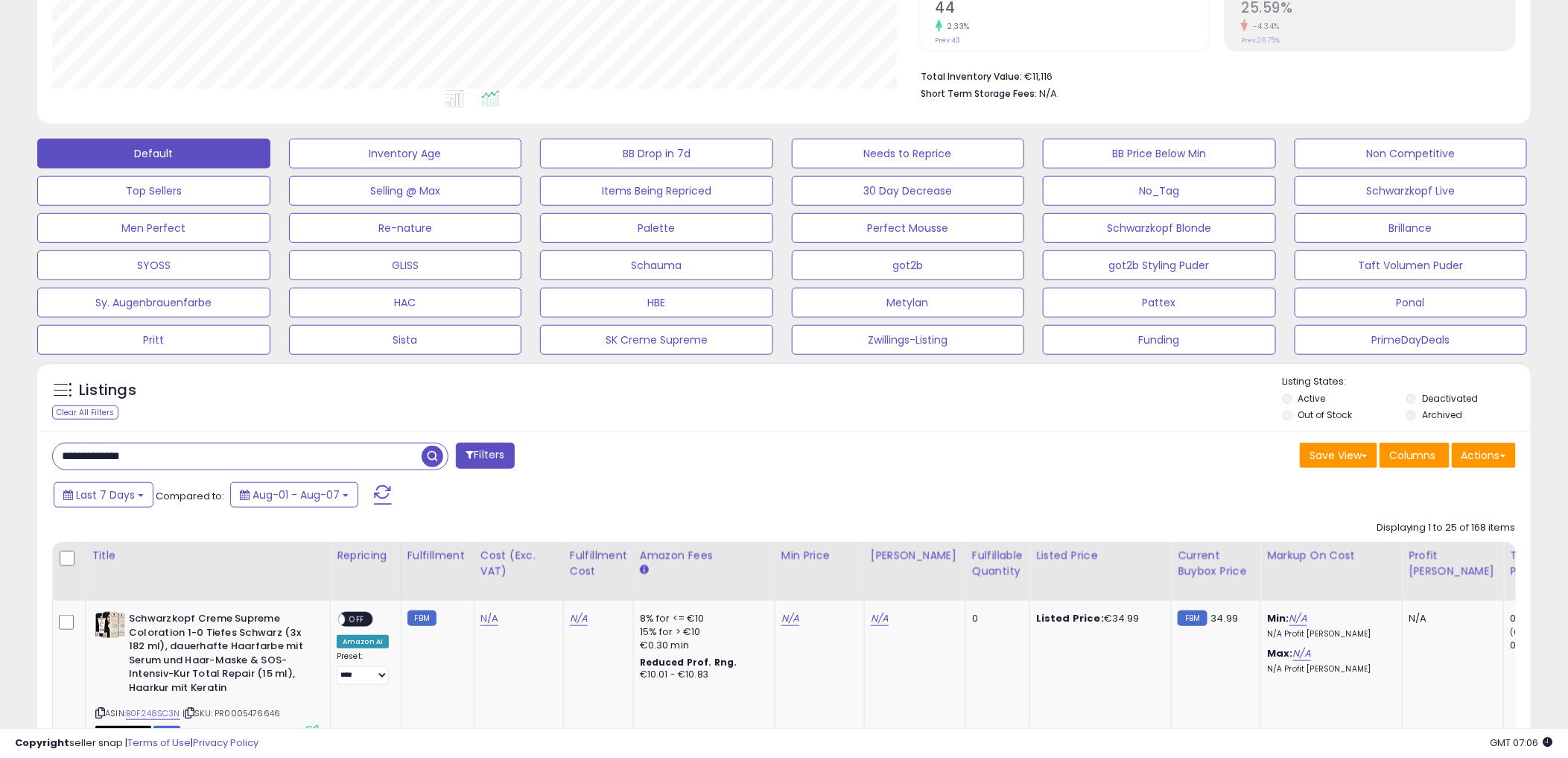
drag, startPoint x: 204, startPoint y: 453, endPoint x: -4, endPoint y: 448, distance: 208.1
click at [0, 427] on html "Unable to login Retrieving listings data.. has not yet accepted the Terms of Us…" at bounding box center [784, 47] width 1568 height 758
paste input "text"
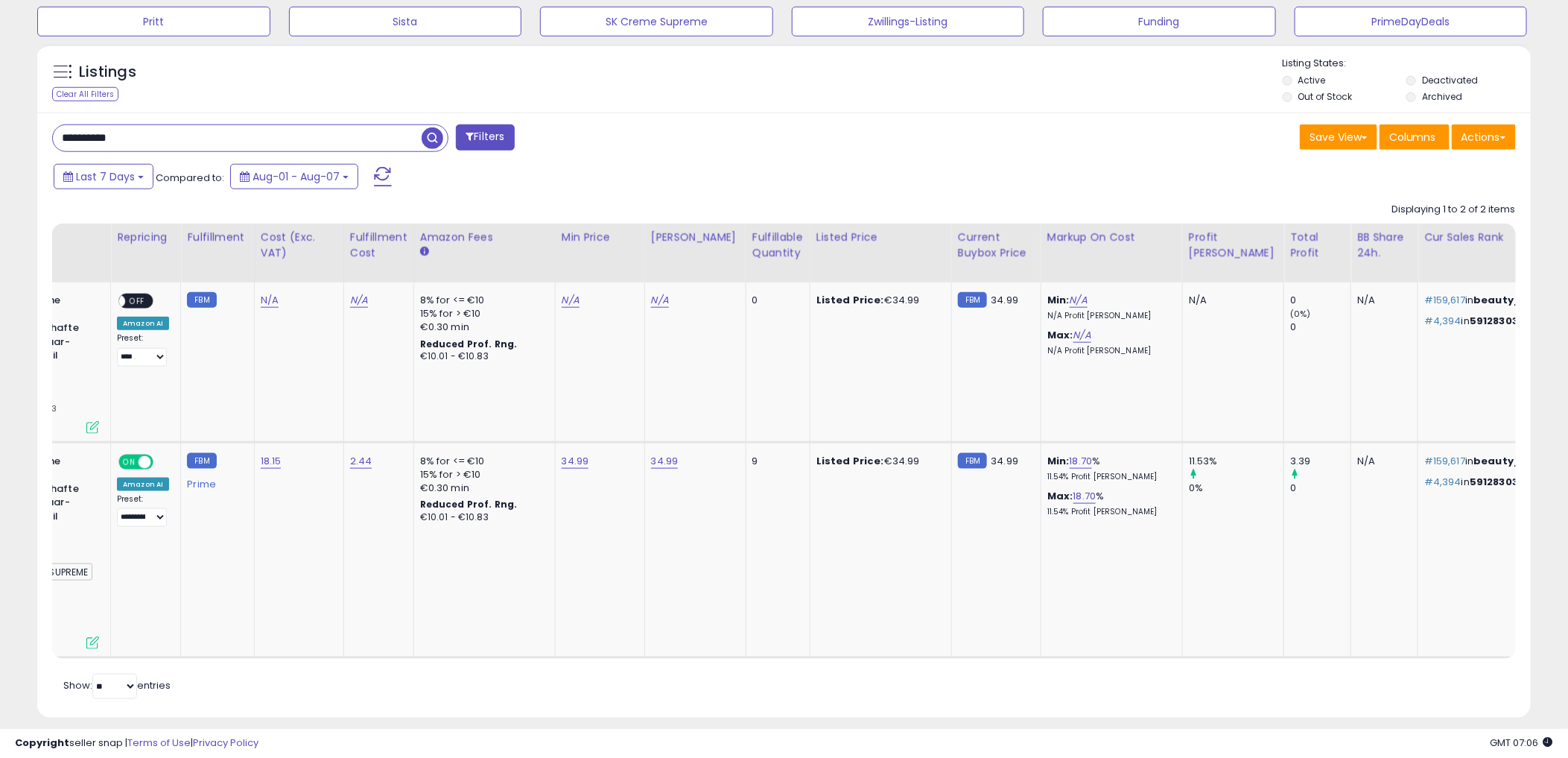
scroll to position [0, 0]
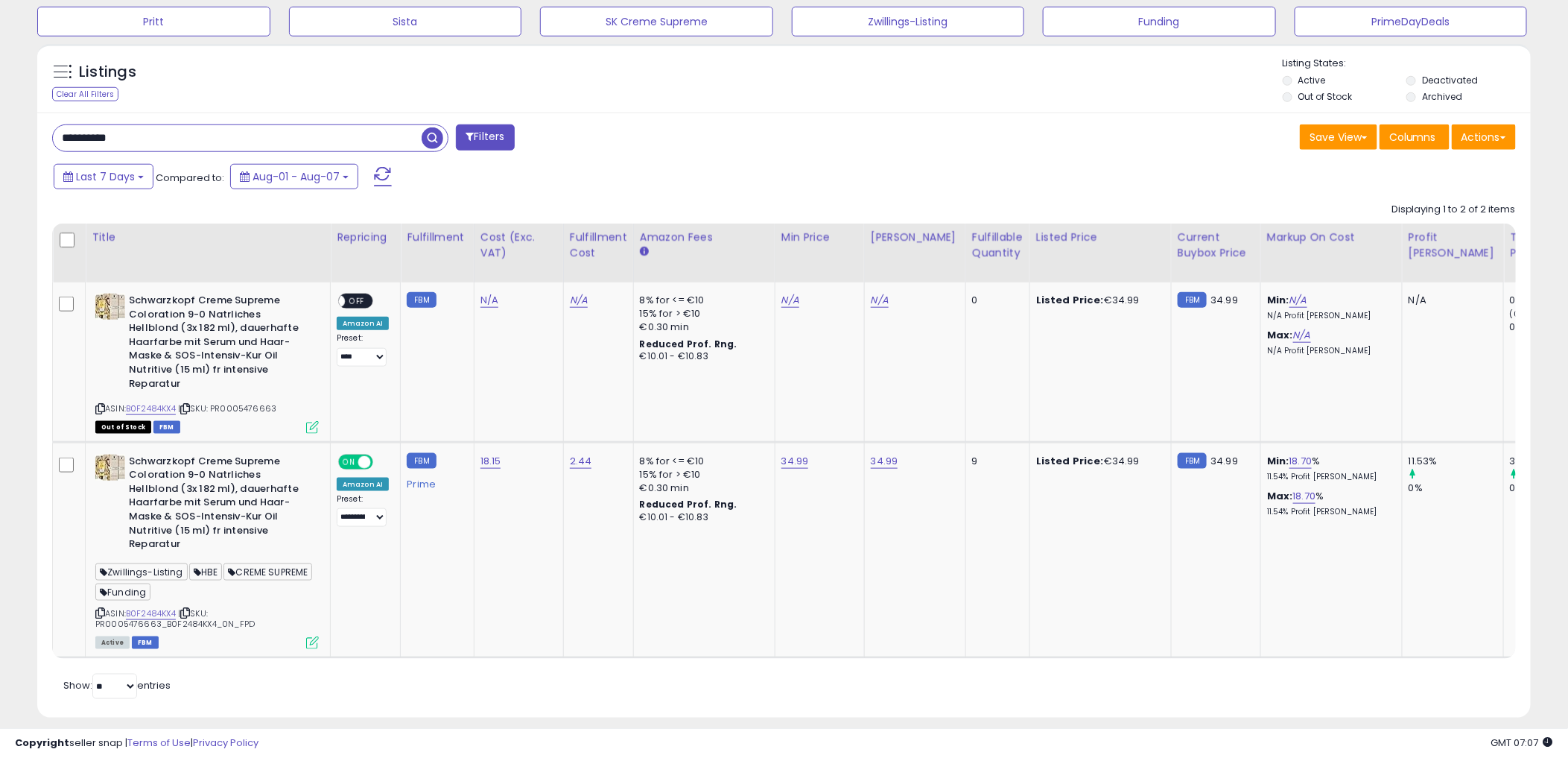
click at [805, 109] on div "Listings Clear All Filters" at bounding box center [784, 78] width 1494 height 68
click at [821, 92] on div "Listings Clear All Filters Listing States:" at bounding box center [784, 82] width 1494 height 51
click at [896, 158] on div "**********" at bounding box center [784, 414] width 1494 height 605
click at [791, 166] on div "Last 7 Days Compared to: Aug-01 - Aug-07" at bounding box center [599, 178] width 1098 height 33
click at [793, 147] on div "Save View Save As New View Update Current View Columns Actions Import Export Vi…" at bounding box center [1156, 139] width 744 height 29
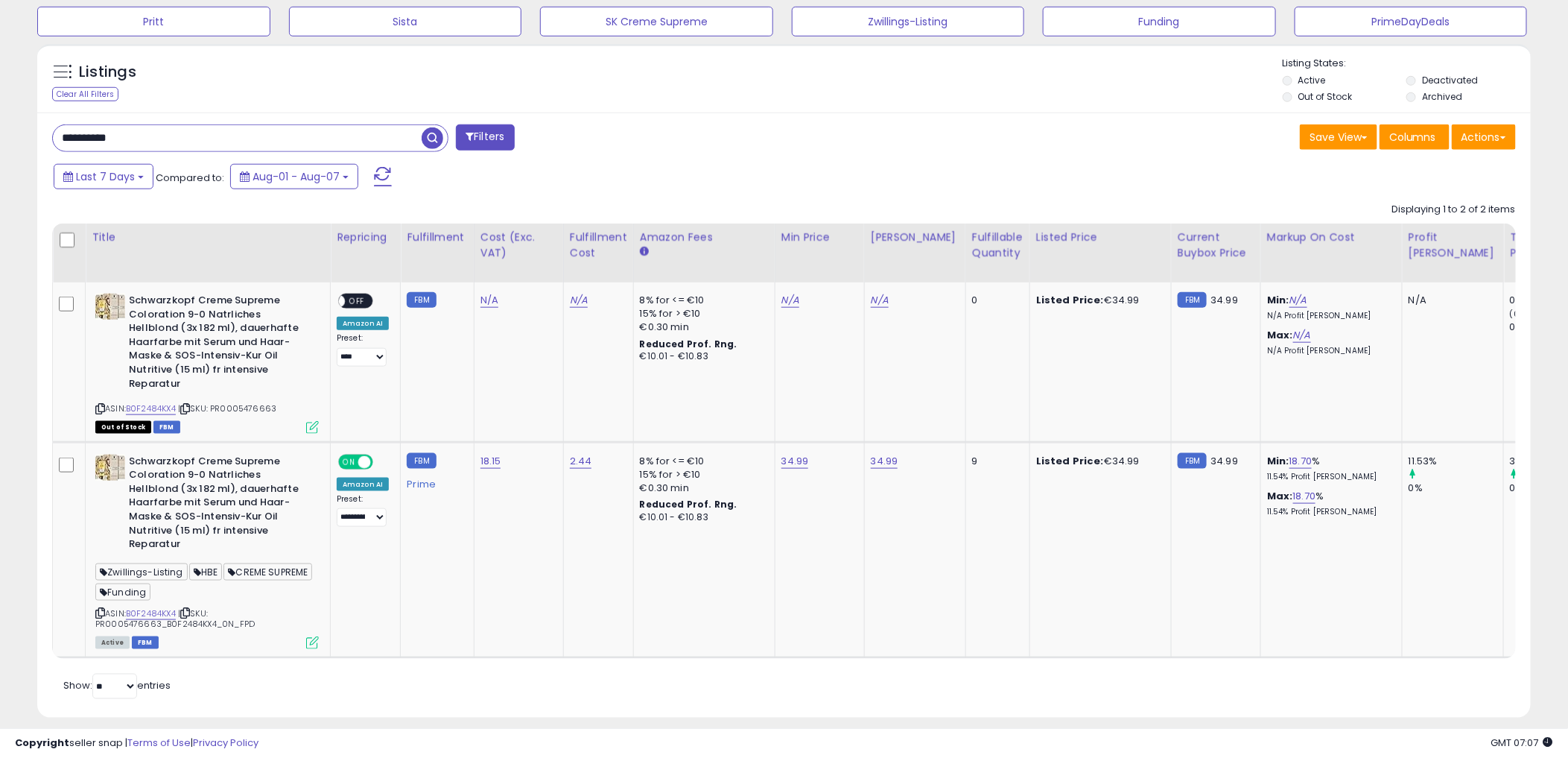
drag, startPoint x: 273, startPoint y: 130, endPoint x: 255, endPoint y: 136, distance: 19.0
click at [260, 132] on input "**********" at bounding box center [237, 137] width 369 height 26
click at [261, 136] on input "**********" at bounding box center [237, 137] width 369 height 26
paste input "text"
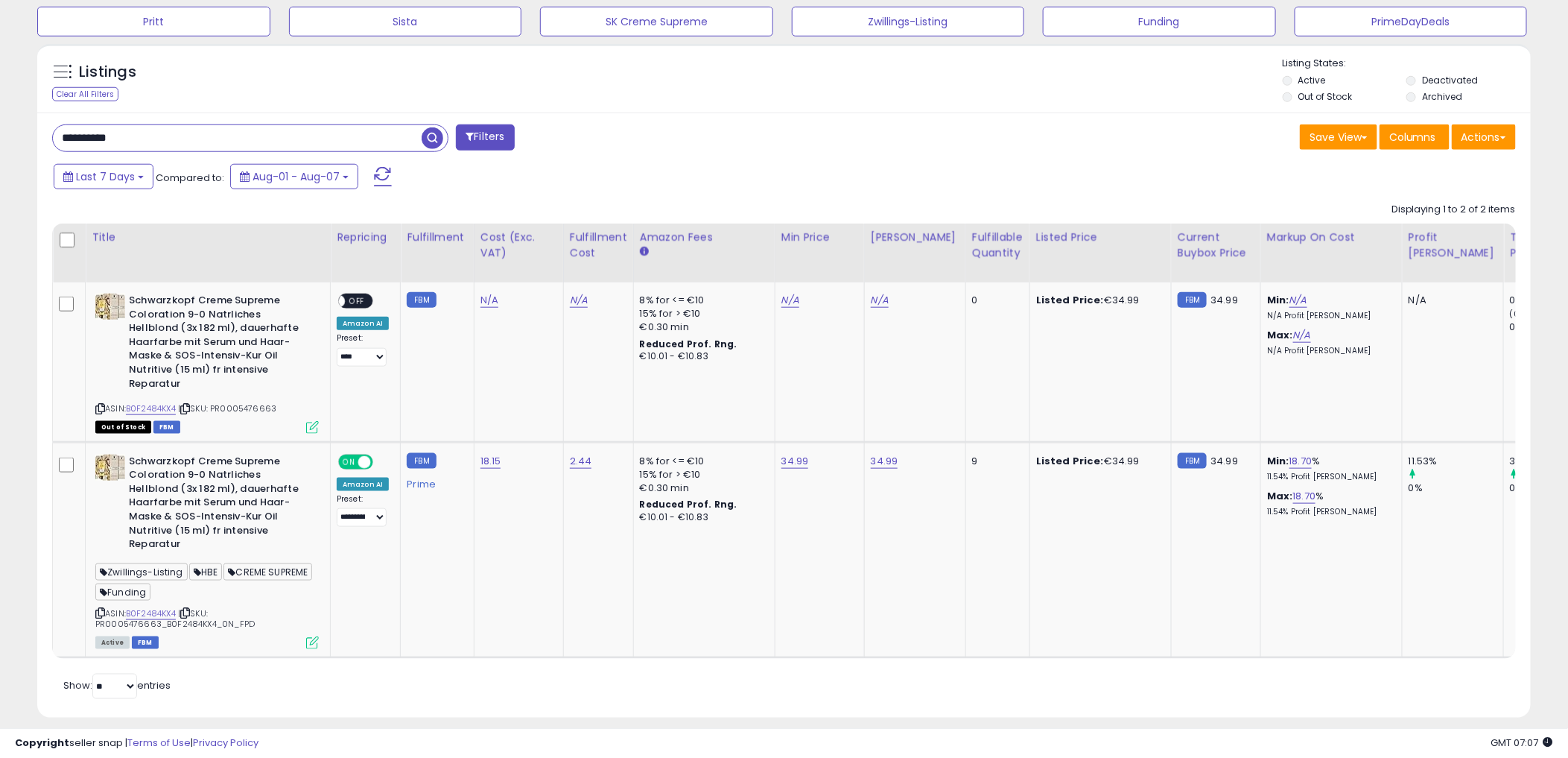
type input "**********"
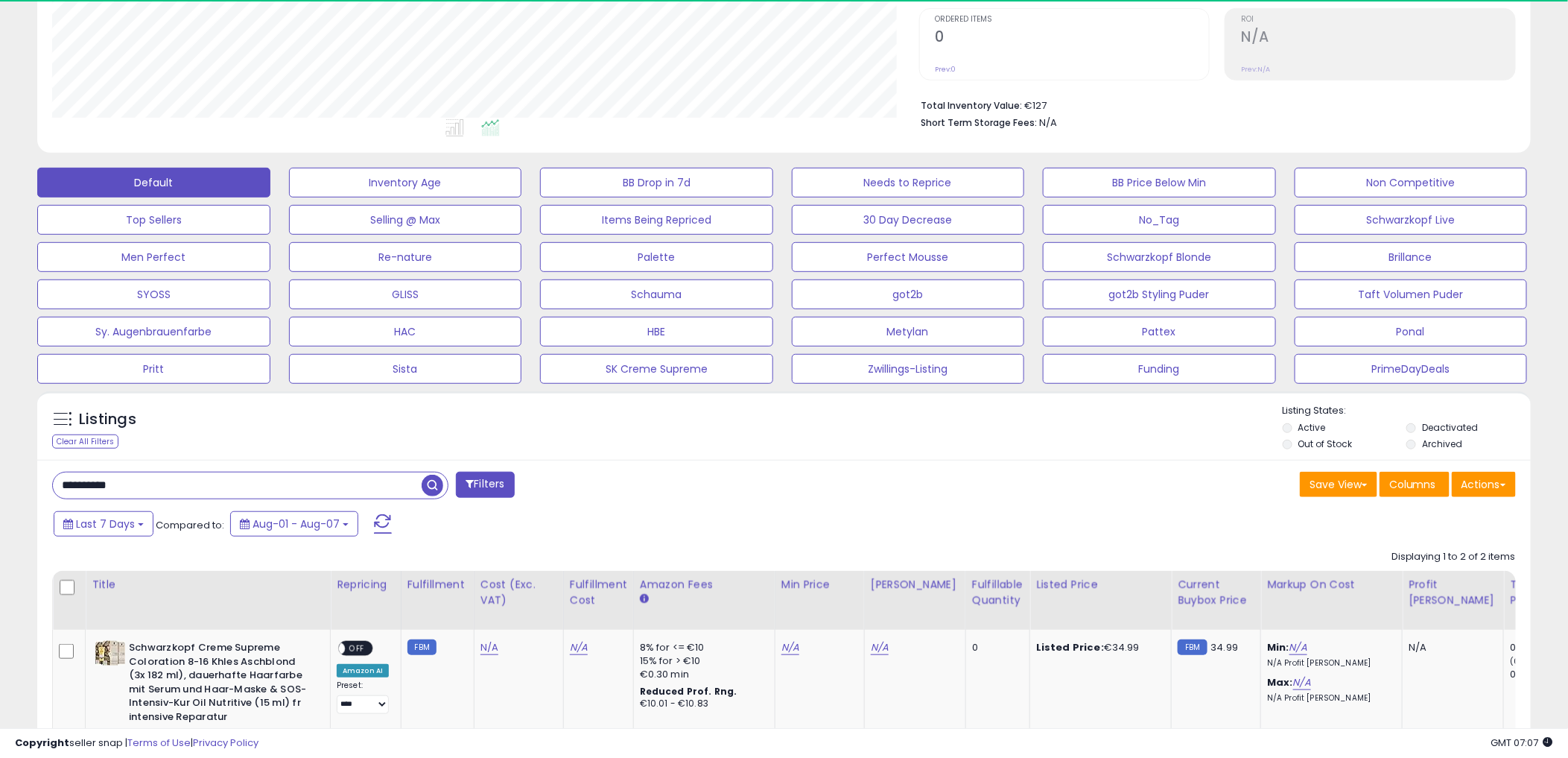
scroll to position [305, 867]
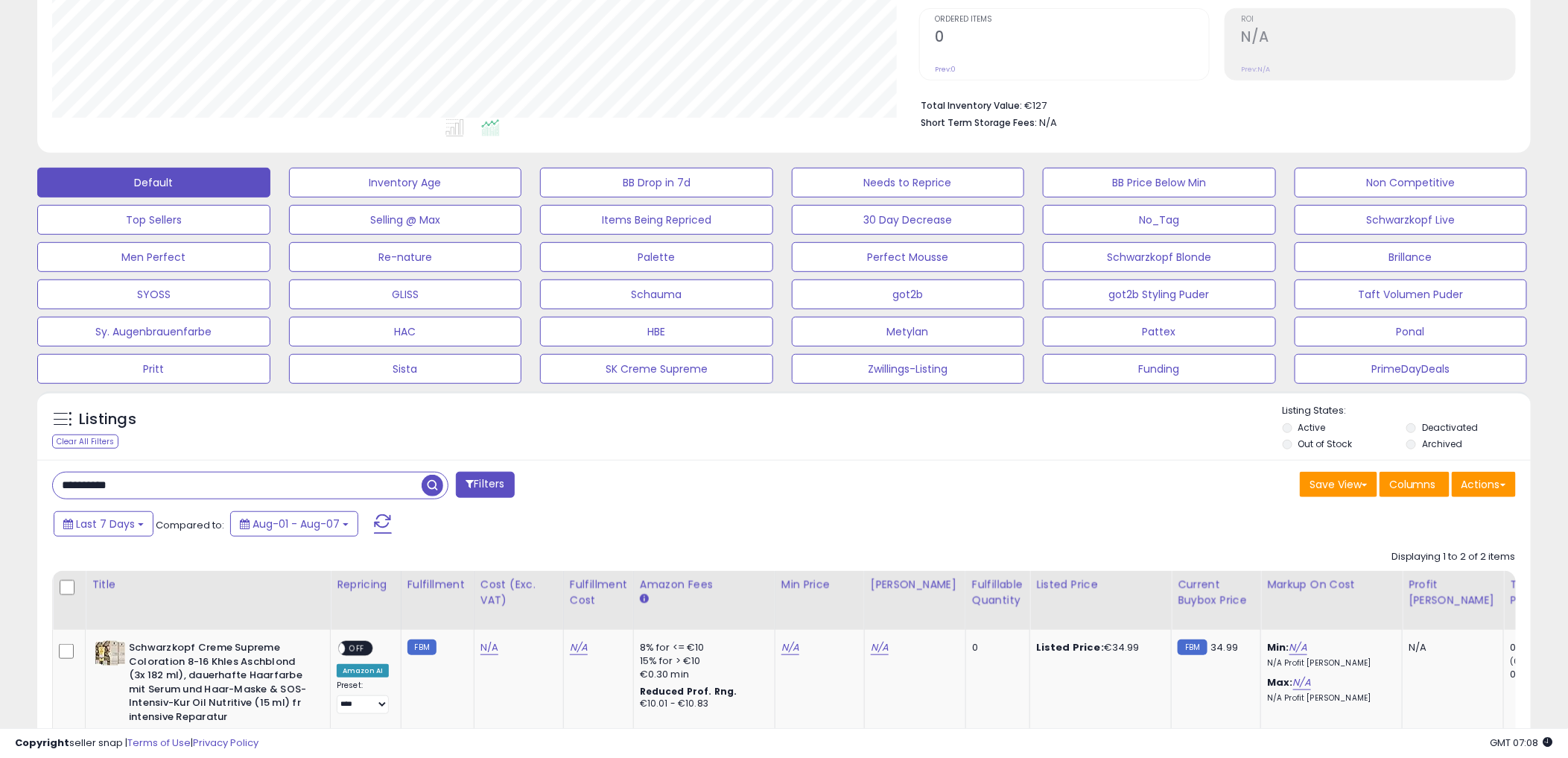
click at [622, 414] on div "Listings Clear All Filters Listing States:" at bounding box center [784, 429] width 1494 height 51
click at [1197, 84] on div "Total Inventory Value: €127 Short Term Storage Fees: N/A" at bounding box center [1217, 109] width 596 height 57
click at [734, 442] on div "Listings Clear All Filters Listing States:" at bounding box center [784, 429] width 1494 height 51
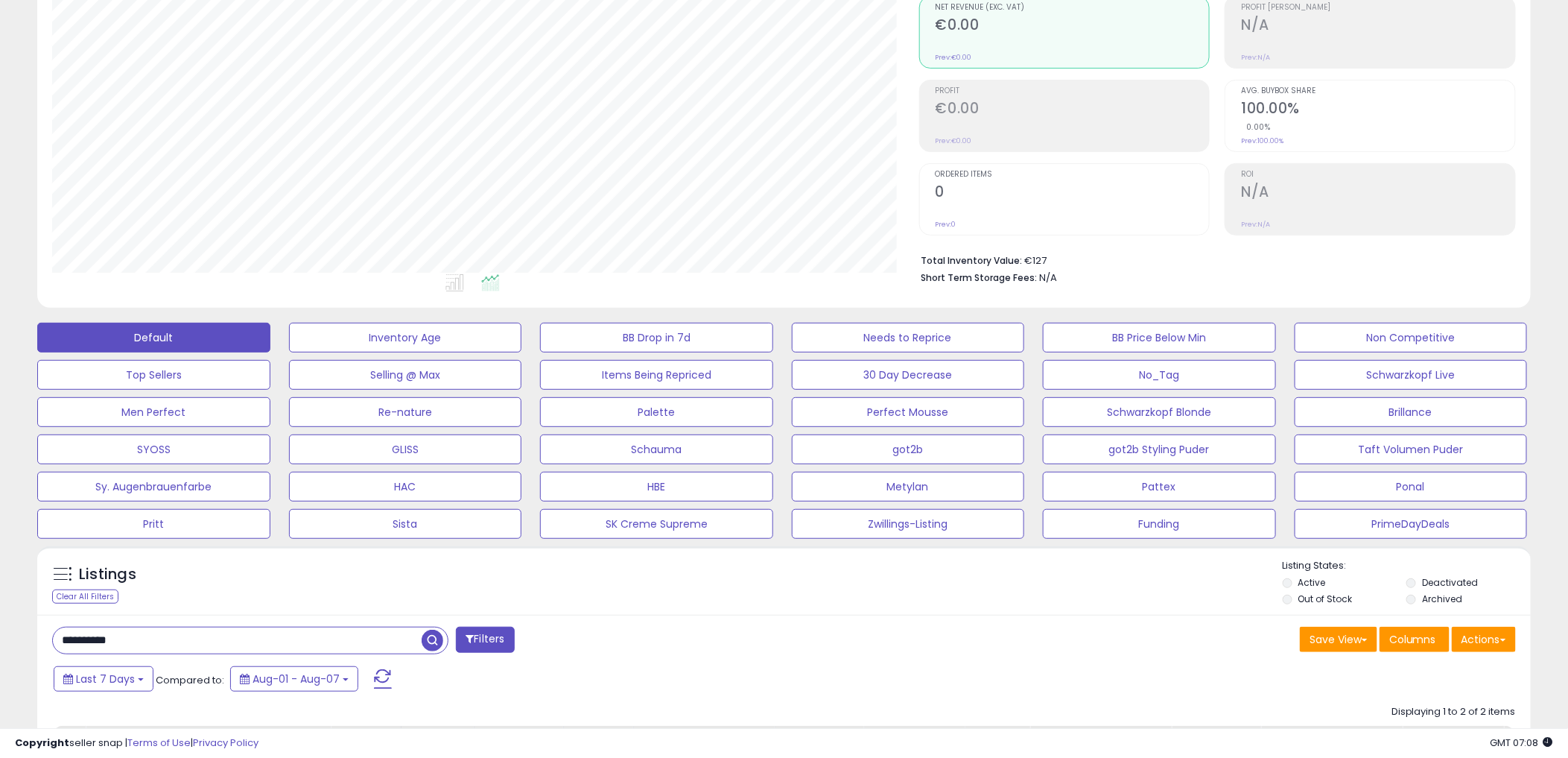
scroll to position [0, 0]
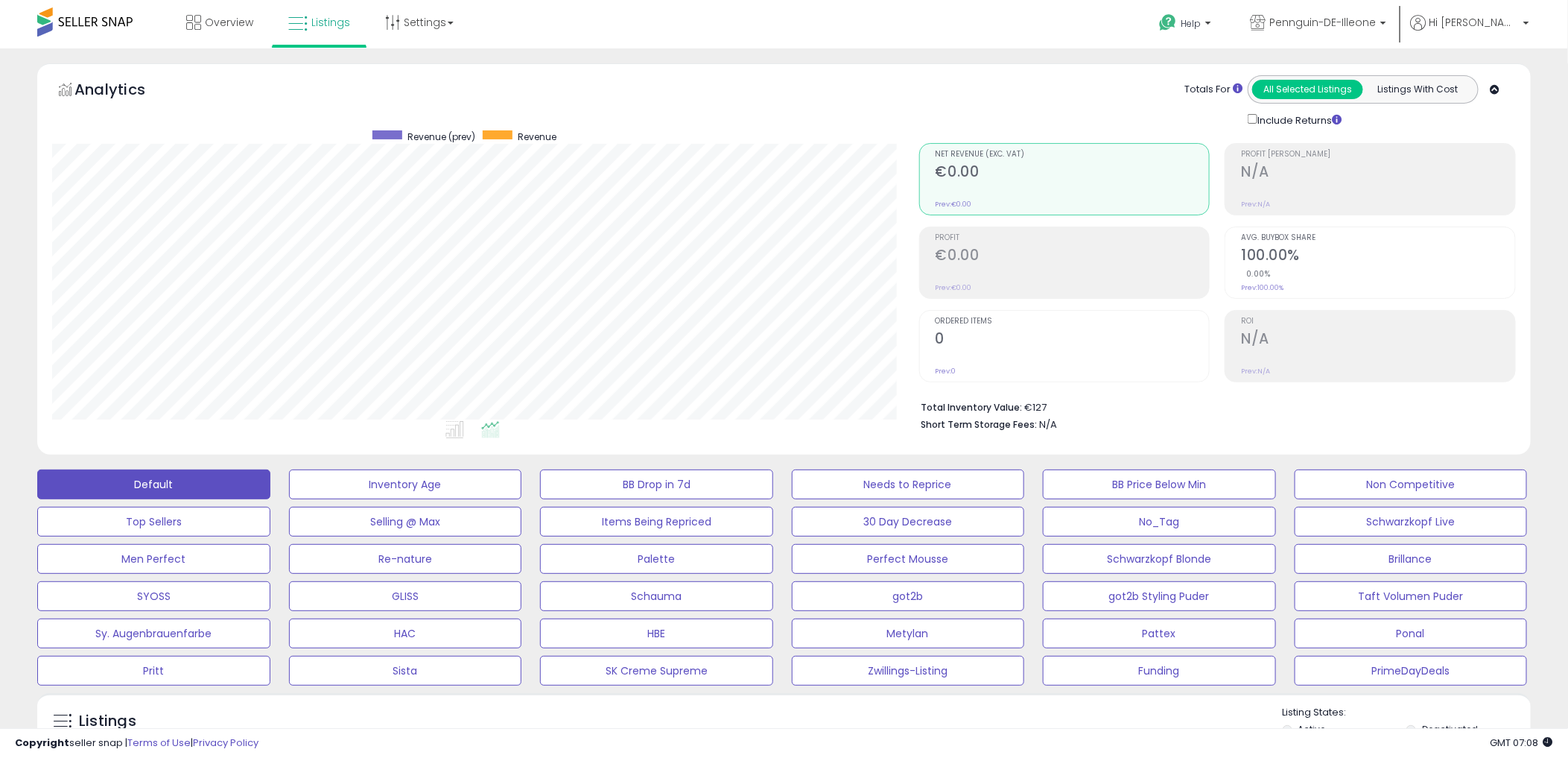
click at [814, 62] on div "**********" at bounding box center [784, 721] width 1568 height 1346
click at [104, 9] on span at bounding box center [85, 22] width 96 height 29
drag, startPoint x: 218, startPoint y: 31, endPoint x: 230, endPoint y: 24, distance: 13.9
click at [218, 31] on link "Overview" at bounding box center [219, 22] width 89 height 45
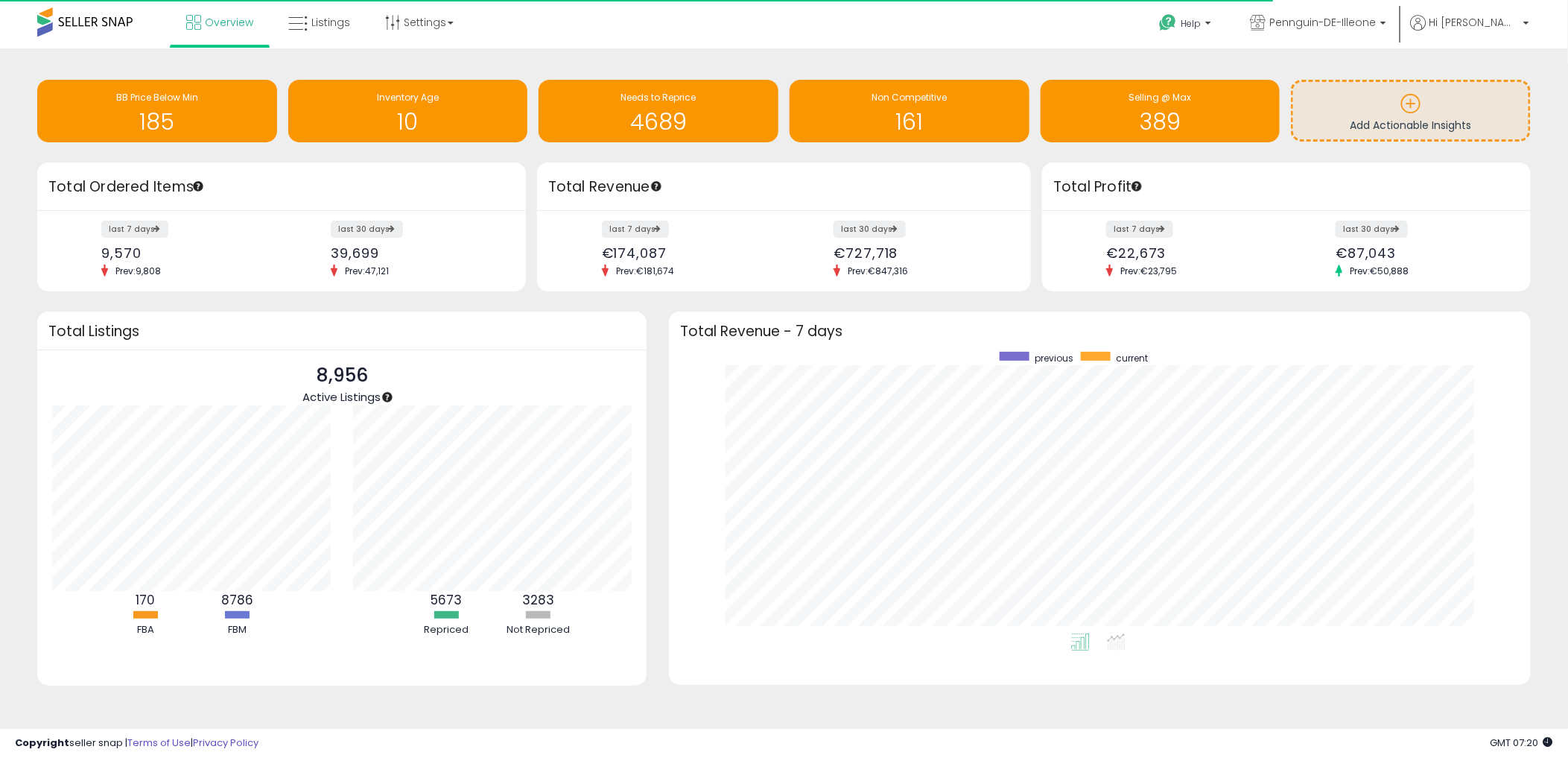
scroll to position [281, 832]
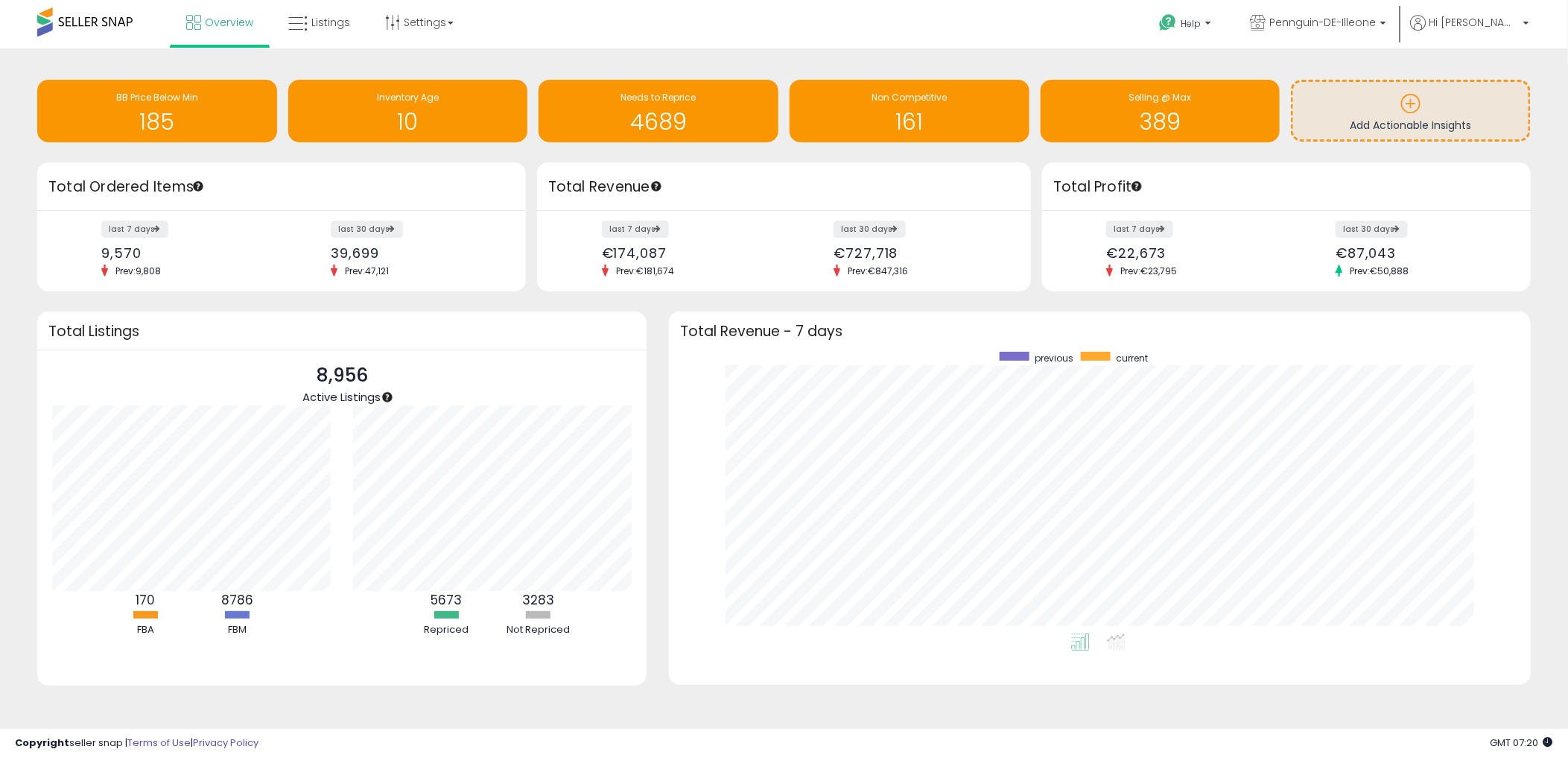
drag, startPoint x: 419, startPoint y: 62, endPoint x: 415, endPoint y: 56, distance: 7.2
click at [419, 63] on div "Retrieving insights data.. BB Price Below Min 185 Inventory Age 10 Needs to Rep…" at bounding box center [784, 112] width 1516 height 99
click at [337, 27] on span "Listings" at bounding box center [330, 22] width 39 height 15
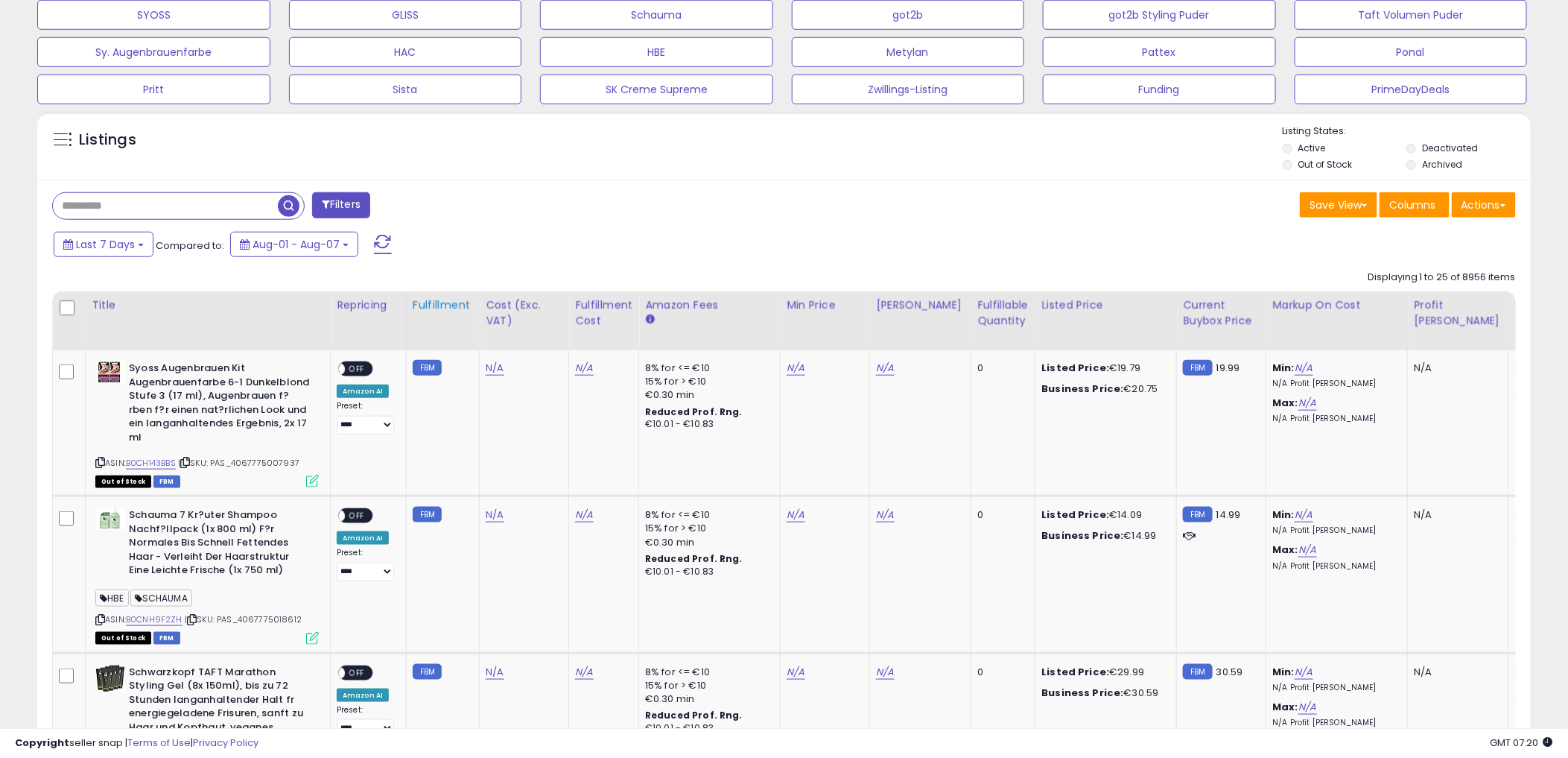
scroll to position [579, 0]
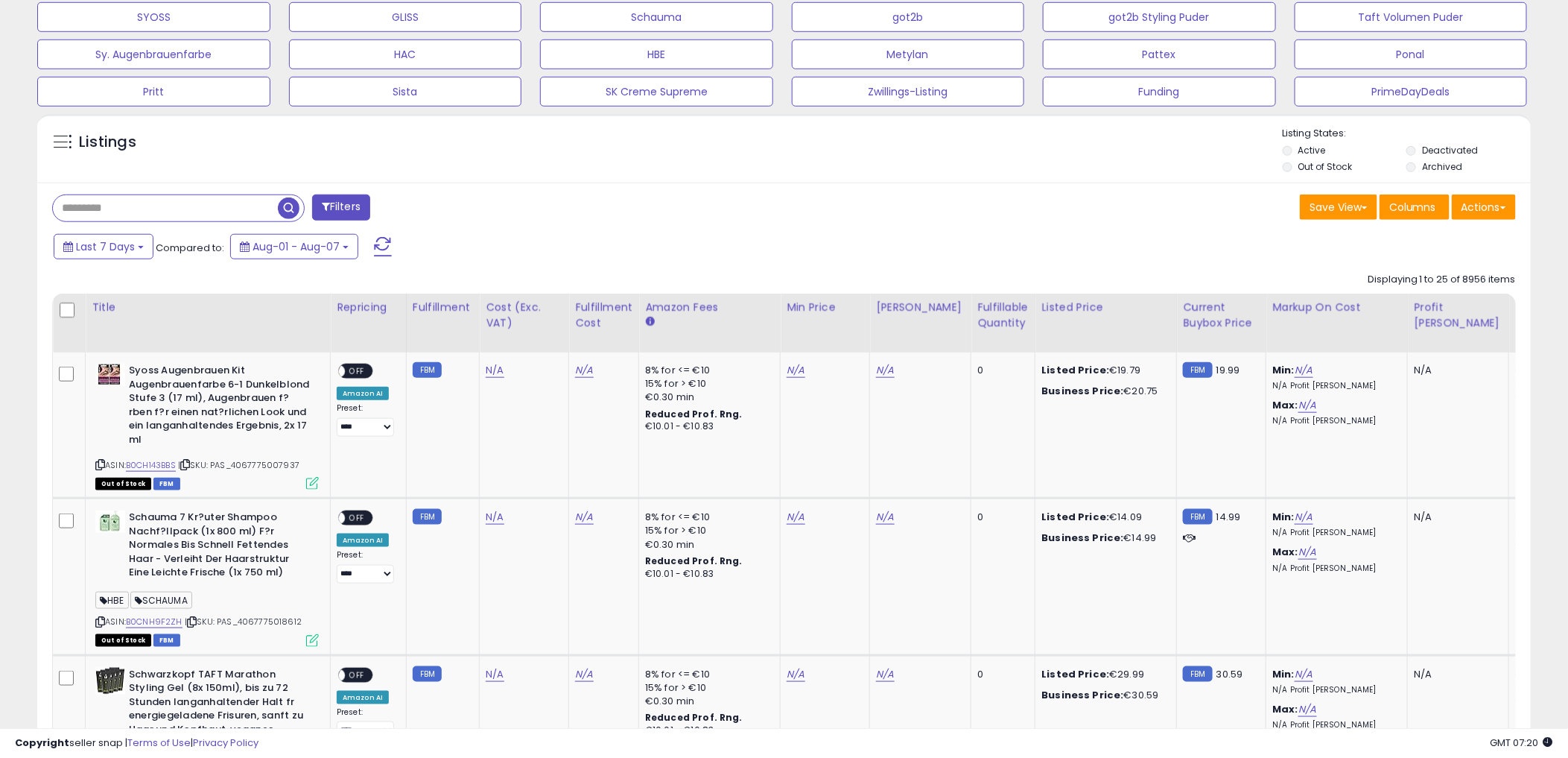
click at [98, 205] on input "text" at bounding box center [166, 208] width 225 height 26
click at [218, 211] on input "text" at bounding box center [237, 208] width 369 height 26
paste input "**********"
type input "**********"
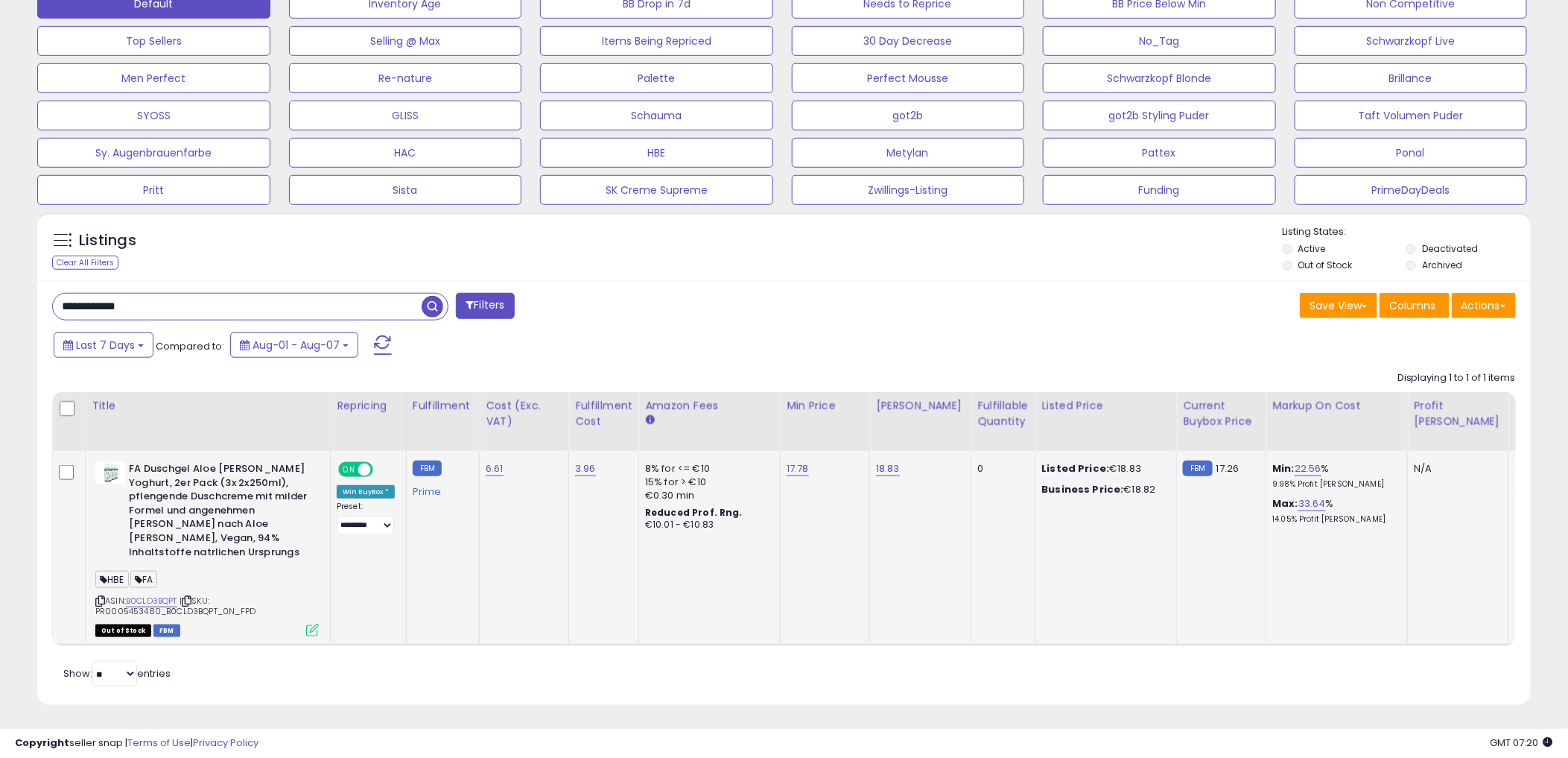
scroll to position [483, 0]
click at [188, 483] on b "FA Duschgel Aloe Vera Yoghurt, 2er Pack (3x 2x250ml), pflengende Duschcreme mit…" at bounding box center [220, 511] width 181 height 101
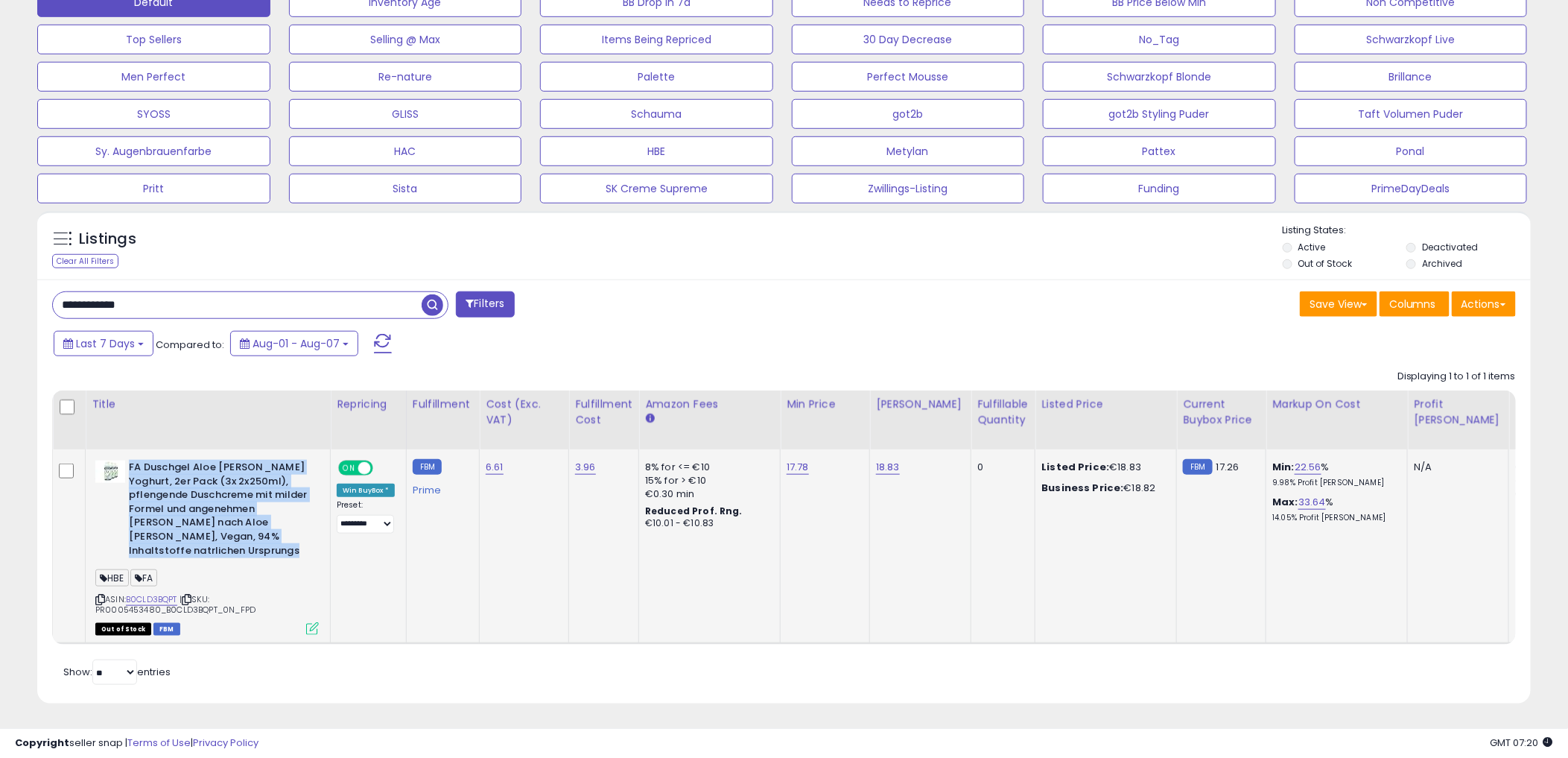
click at [188, 483] on b "FA Duschgel Aloe Vera Yoghurt, 2er Pack (3x 2x250ml), pflengende Duschcreme mit…" at bounding box center [220, 511] width 181 height 101
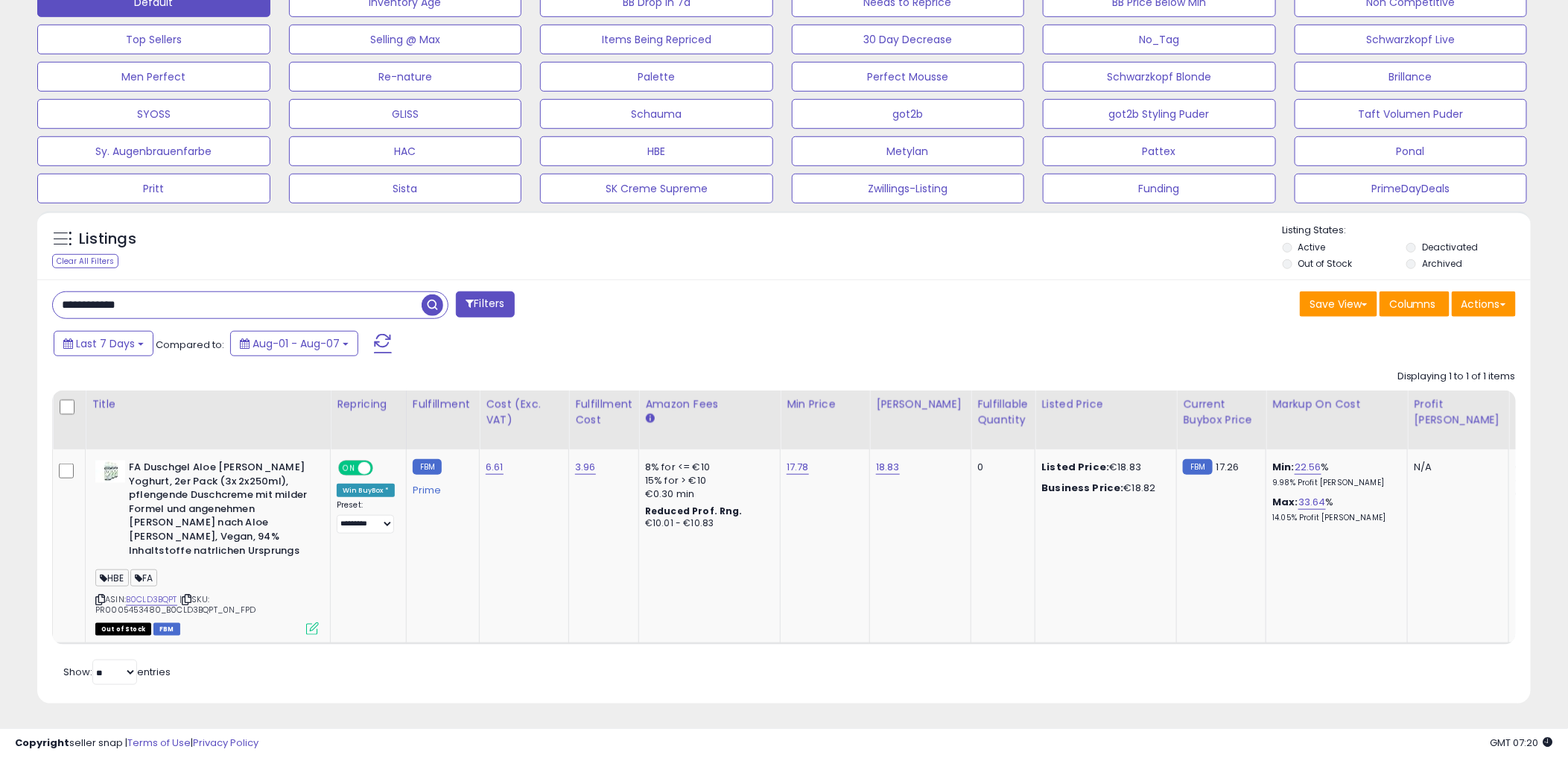
click at [549, 347] on div "Last 7 Days Compared to: Aug-01 - Aug-07" at bounding box center [599, 345] width 1098 height 33
click at [679, 332] on div "Last 7 Days Compared to: Aug-01 - Aug-07" at bounding box center [599, 345] width 1098 height 33
drag, startPoint x: 864, startPoint y: 299, endPoint x: 842, endPoint y: 325, distance: 34.1
click at [863, 299] on div "Save View Save As New View Update Current View Columns Actions Import Export Vi…" at bounding box center [1156, 305] width 744 height 29
click at [606, 335] on div "Last 7 Days Compared to: Aug-01 - Aug-07" at bounding box center [599, 345] width 1098 height 33
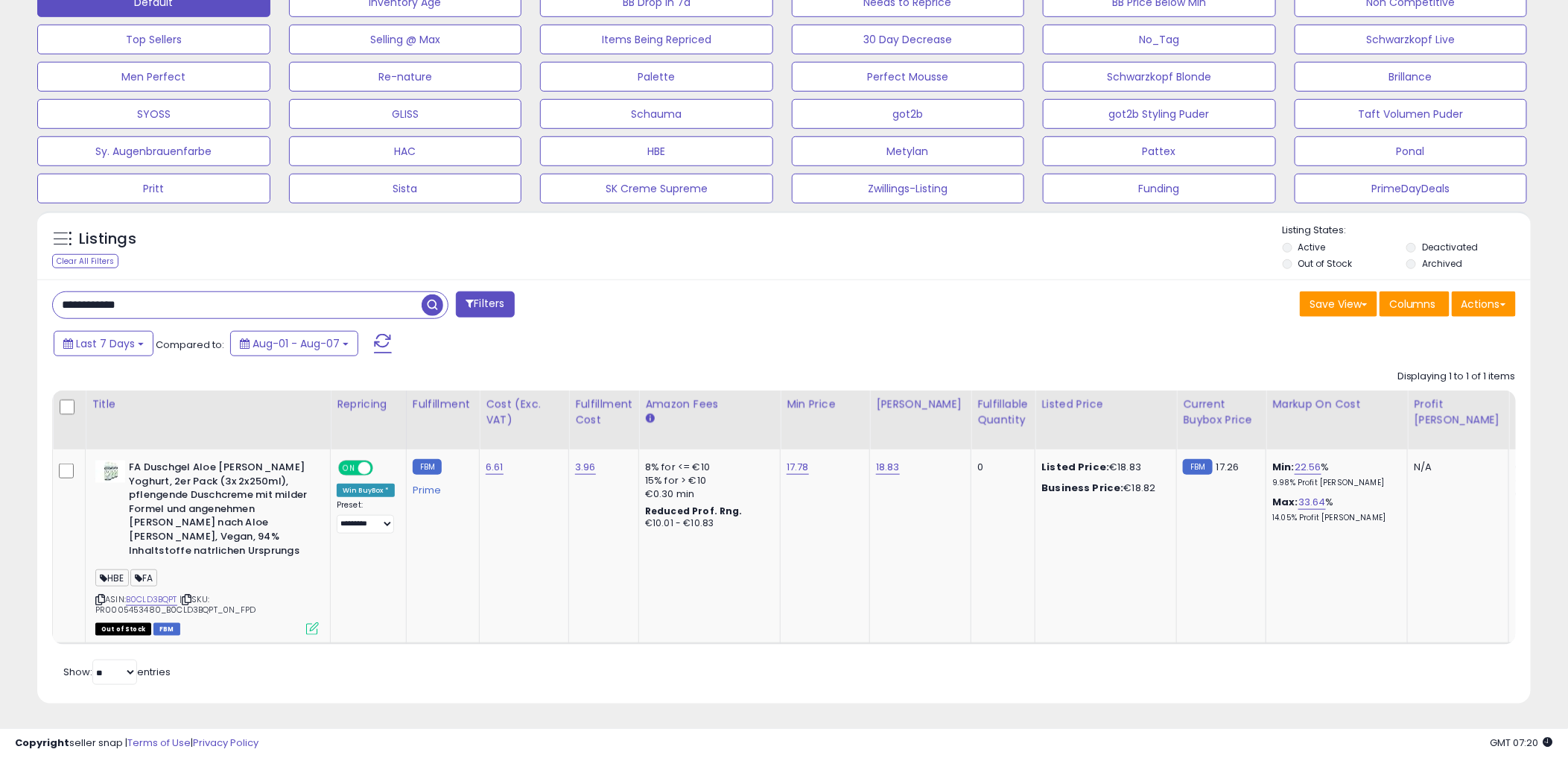
click at [582, 300] on div "**********" at bounding box center [413, 306] width 744 height 30
click at [575, 317] on div "**********" at bounding box center [413, 306] width 744 height 30
click at [610, 307] on div "**********" at bounding box center [413, 306] width 744 height 30
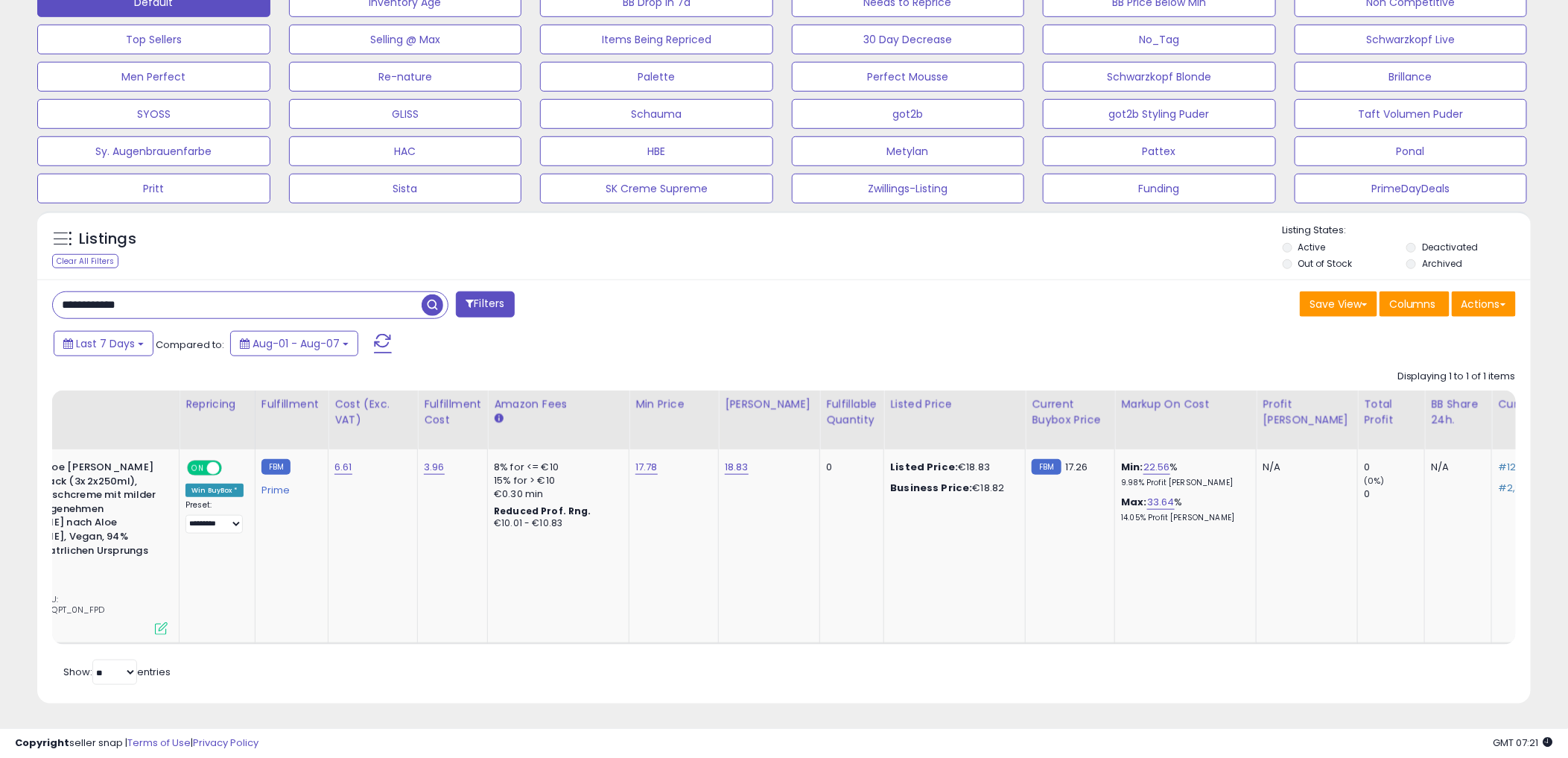
scroll to position [0, 158]
click at [1167, 319] on div "Save View Save As New View Update Current View Columns Actions Import Export Vi…" at bounding box center [1156, 305] width 744 height 29
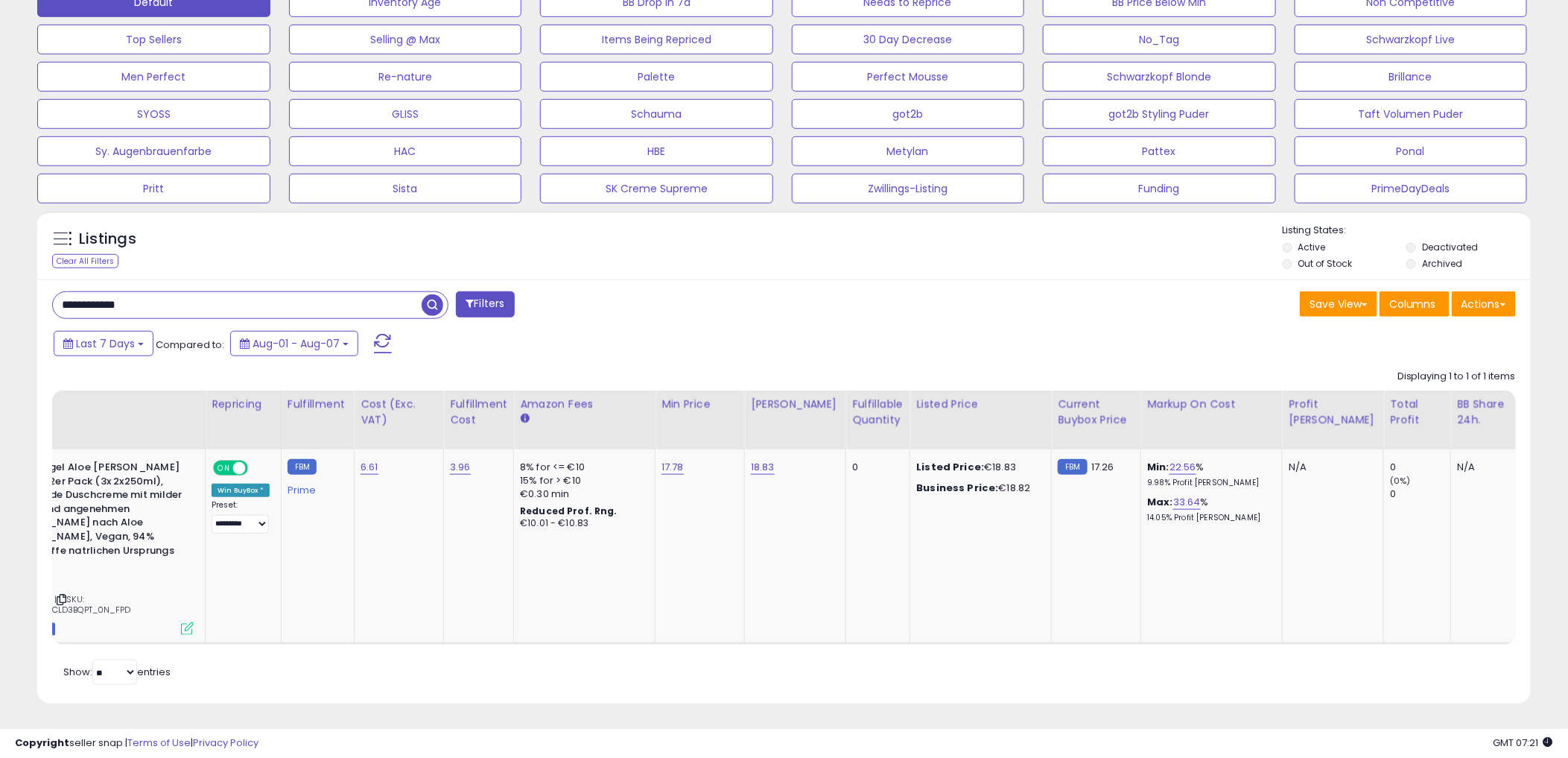
scroll to position [0, 0]
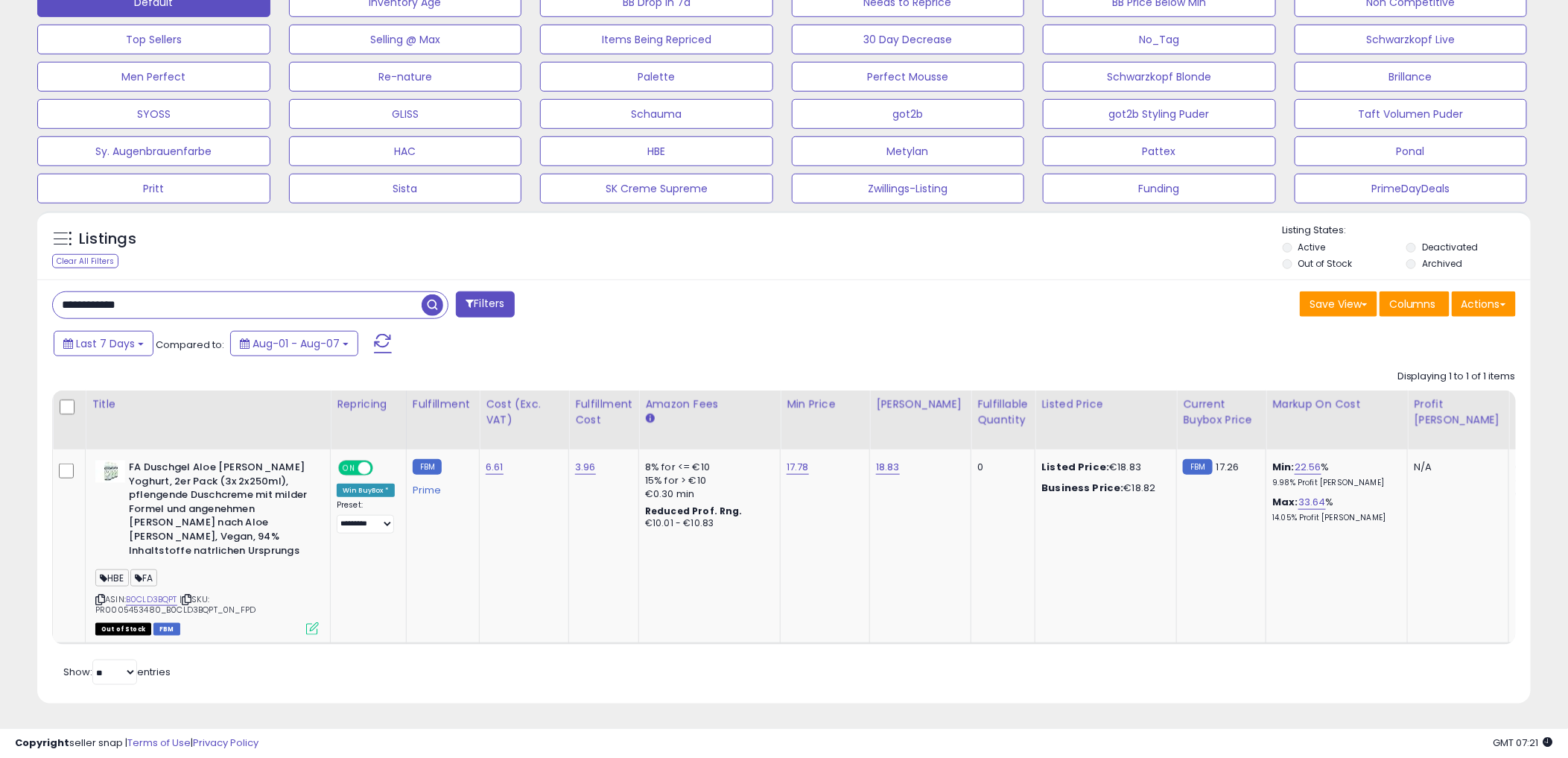
click at [754, 285] on div "**********" at bounding box center [784, 492] width 1494 height 424
drag, startPoint x: 816, startPoint y: 386, endPoint x: 823, endPoint y: 360, distance: 26.9
click at [418, 660] on div "Displaying 1 to 1 of 1 items Title Repricing" at bounding box center [235, 672] width 366 height 25
drag, startPoint x: 823, startPoint y: 354, endPoint x: 827, endPoint y: 322, distance: 32.2
click at [824, 348] on div "Last 7 Days Compared to: Aug-01 - Aug-07" at bounding box center [599, 345] width 1098 height 33
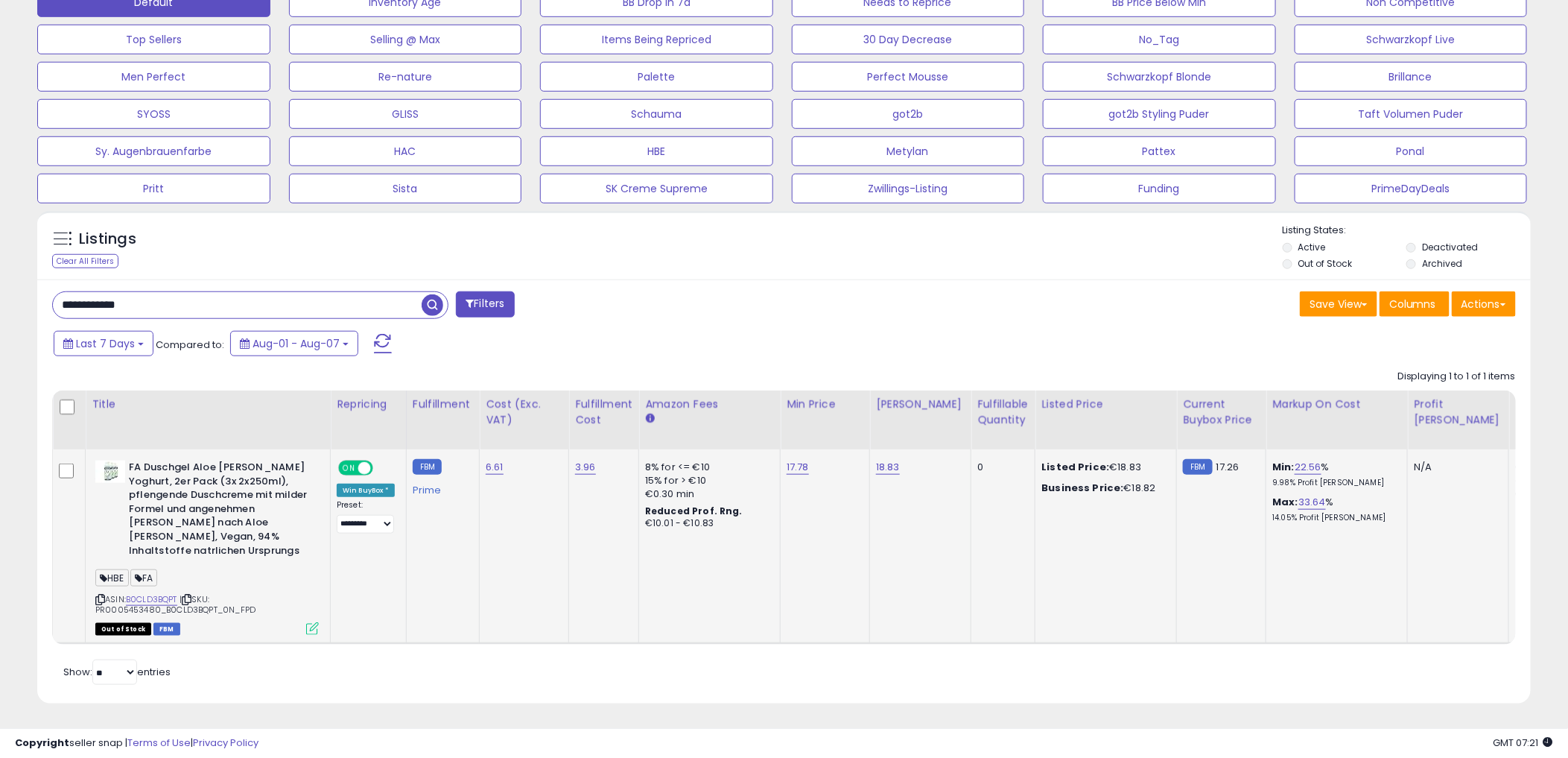
click at [145, 593] on span "| SKU: PR0005453480_B0CLD3BQPT_0N_FPD" at bounding box center [176, 604] width 161 height 22
click at [160, 575] on div "HBE FA" at bounding box center [207, 580] width 224 height 20
click at [157, 593] on link "B0CLD3BQPT" at bounding box center [151, 599] width 52 height 12
click at [816, 542] on td "17.78" at bounding box center [825, 546] width 89 height 194
click at [366, 523] on select "**********" at bounding box center [365, 524] width 57 height 18
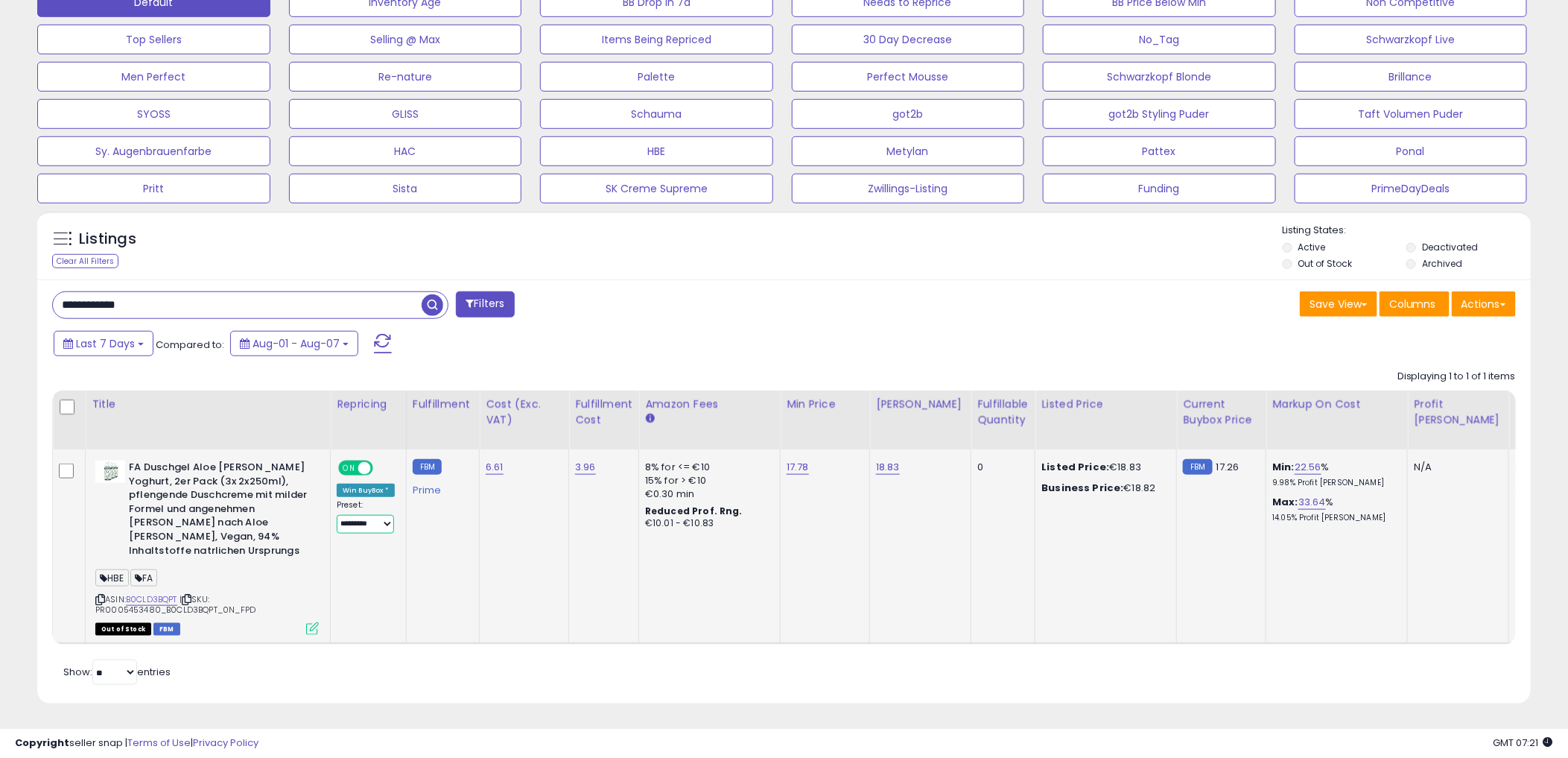
click at [366, 523] on select "**********" at bounding box center [365, 524] width 57 height 18
click at [664, 344] on div "Last 7 Days Compared to: Aug-01 - Aug-07" at bounding box center [599, 345] width 1098 height 33
click at [621, 329] on div "Last 7 Days Compared to: Aug-01 - Aug-07" at bounding box center [599, 345] width 1098 height 33
click at [912, 278] on div "Listings Clear All Filters" at bounding box center [784, 245] width 1494 height 68
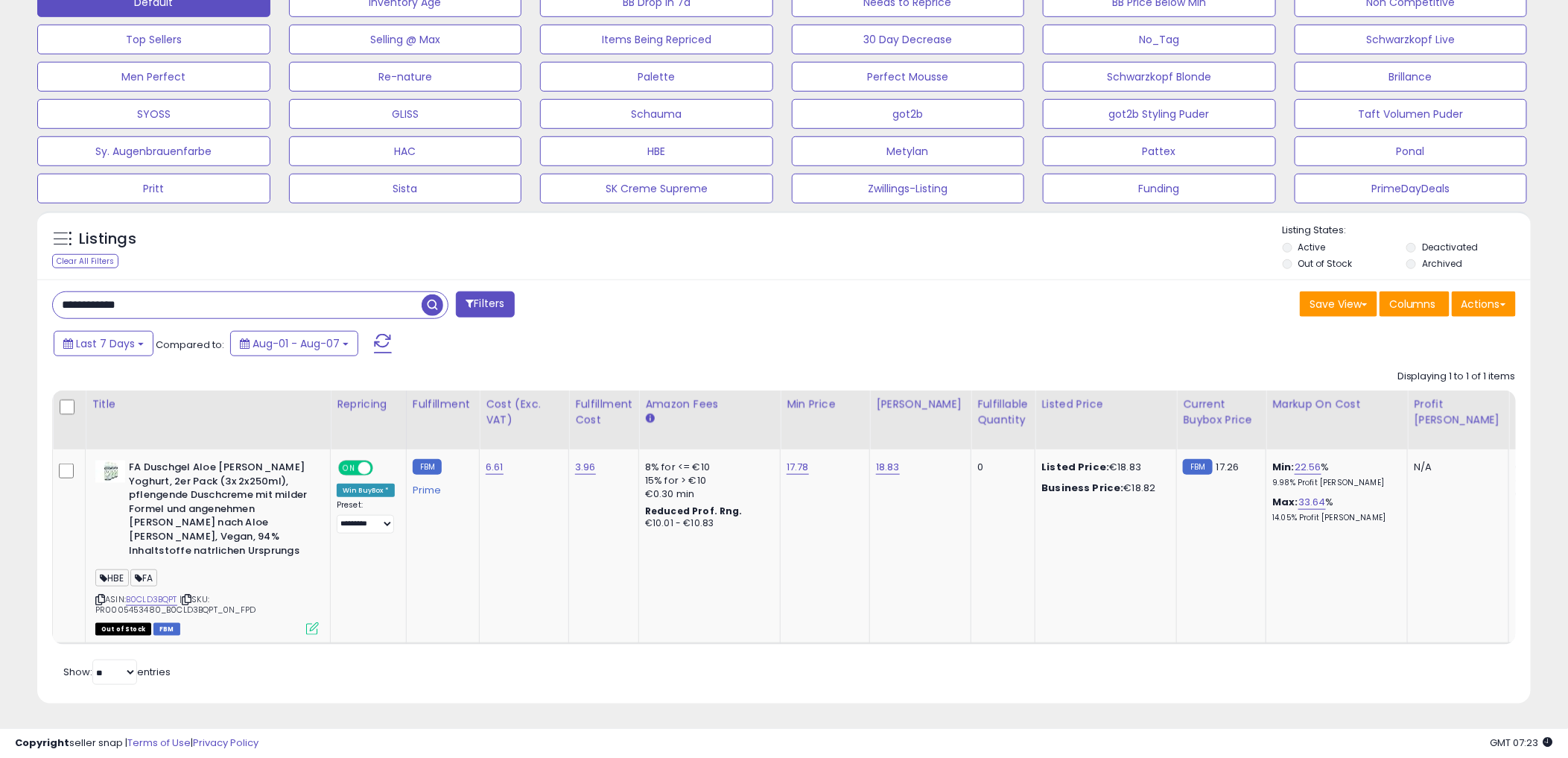
click at [905, 290] on div "**********" at bounding box center [784, 492] width 1494 height 424
click at [888, 286] on div "**********" at bounding box center [784, 492] width 1494 height 424
drag, startPoint x: 811, startPoint y: 344, endPoint x: 799, endPoint y: 383, distance: 40.8
click at [811, 344] on div "Last 7 Days Compared to: Aug-01 - Aug-07" at bounding box center [599, 345] width 1098 height 33
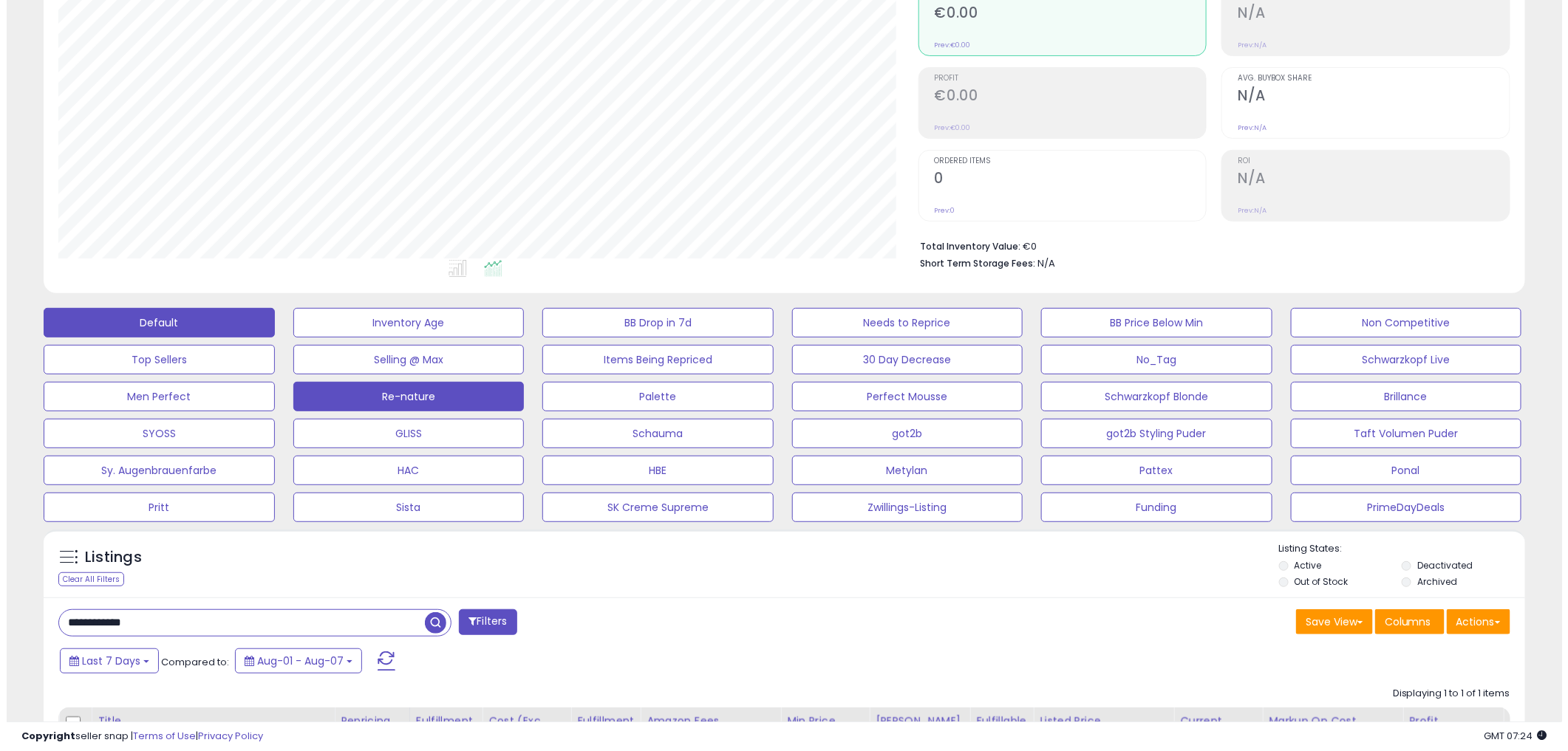
scroll to position [164, 0]
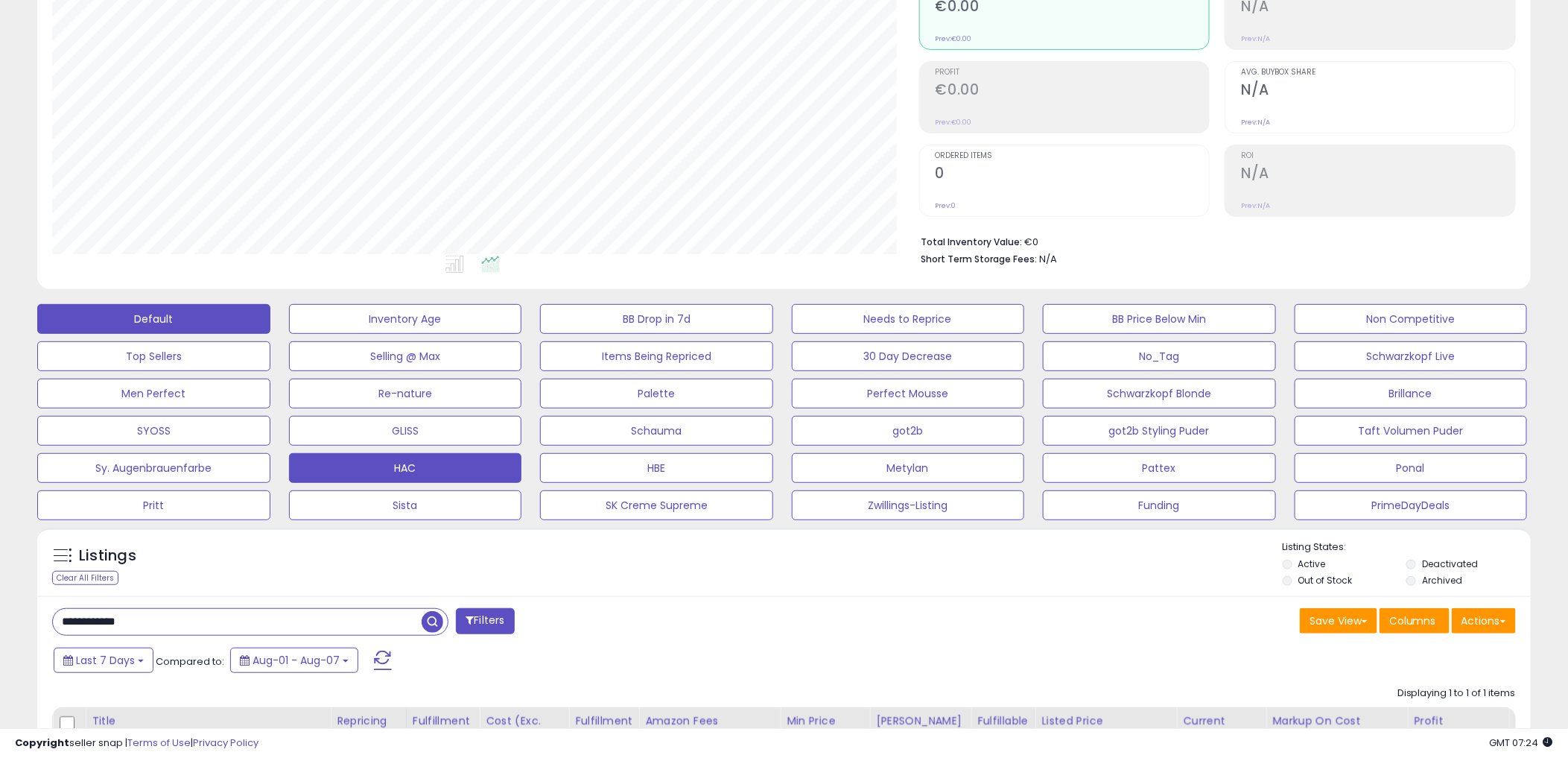
click at [464, 334] on button "HAC" at bounding box center [406, 319] width 233 height 30
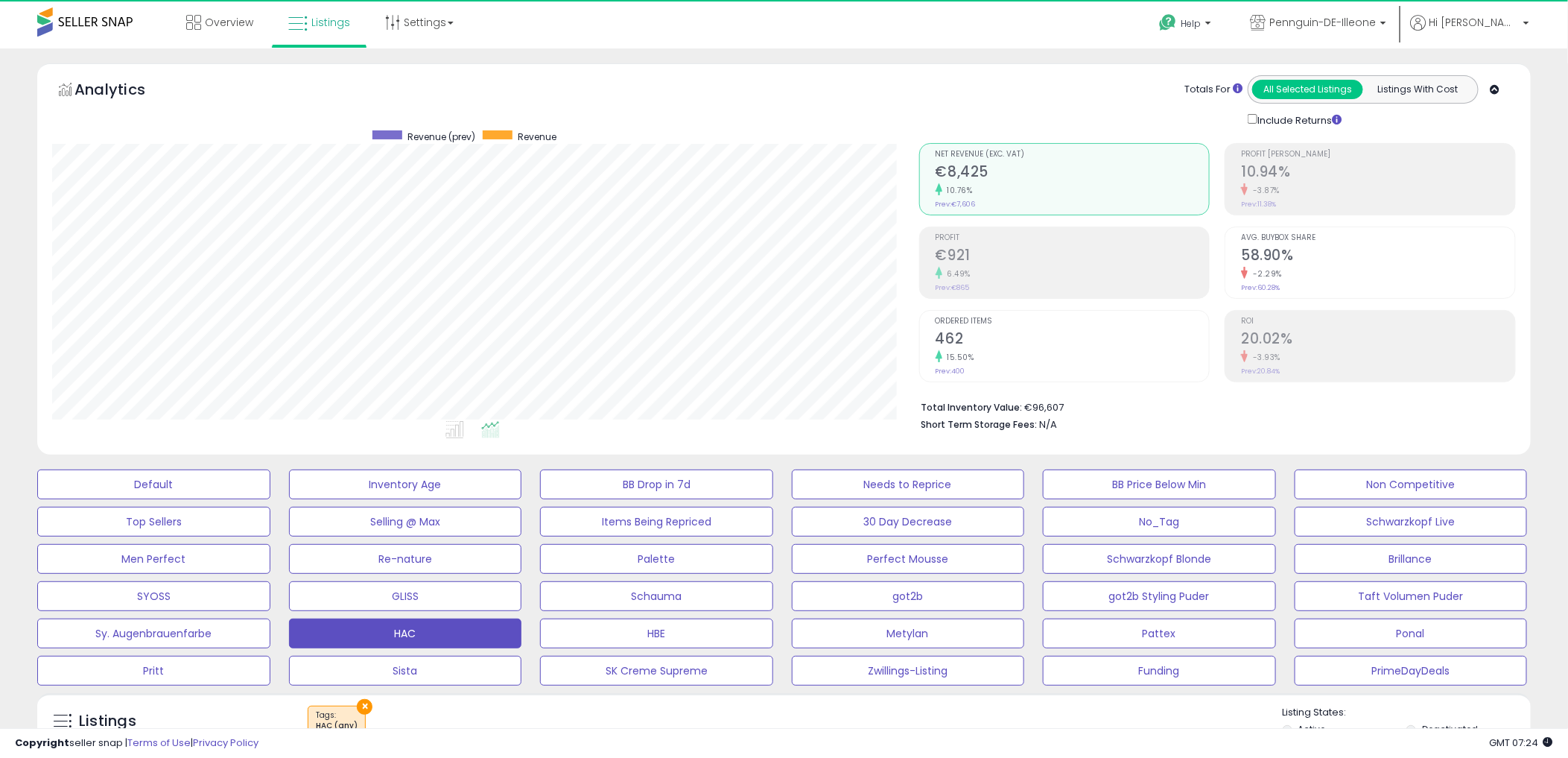
scroll to position [305, 867]
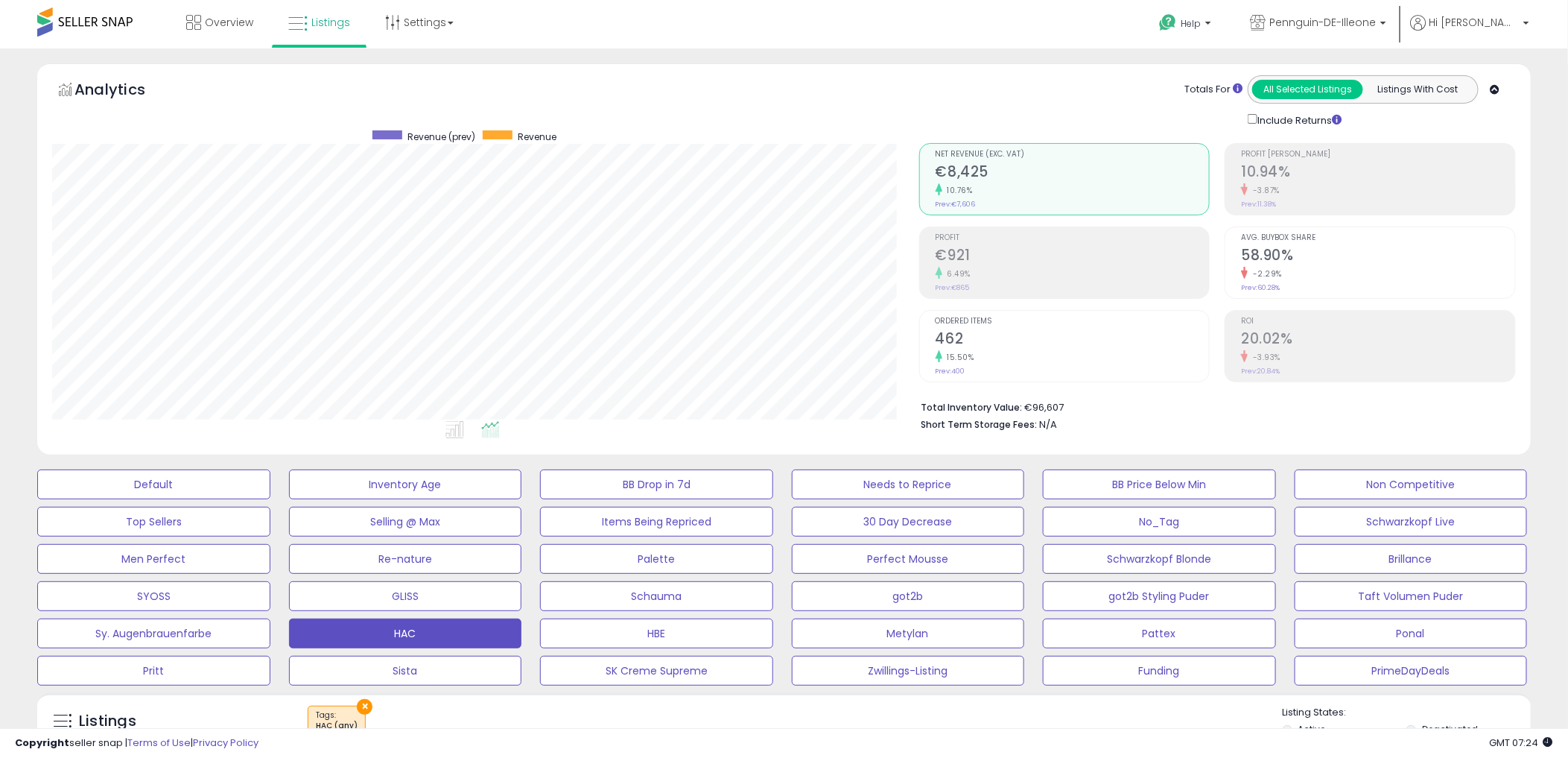
click at [937, 97] on div "Totals For All Selected Listings Listings With Cost Include Returns" at bounding box center [1211, 102] width 586 height 53
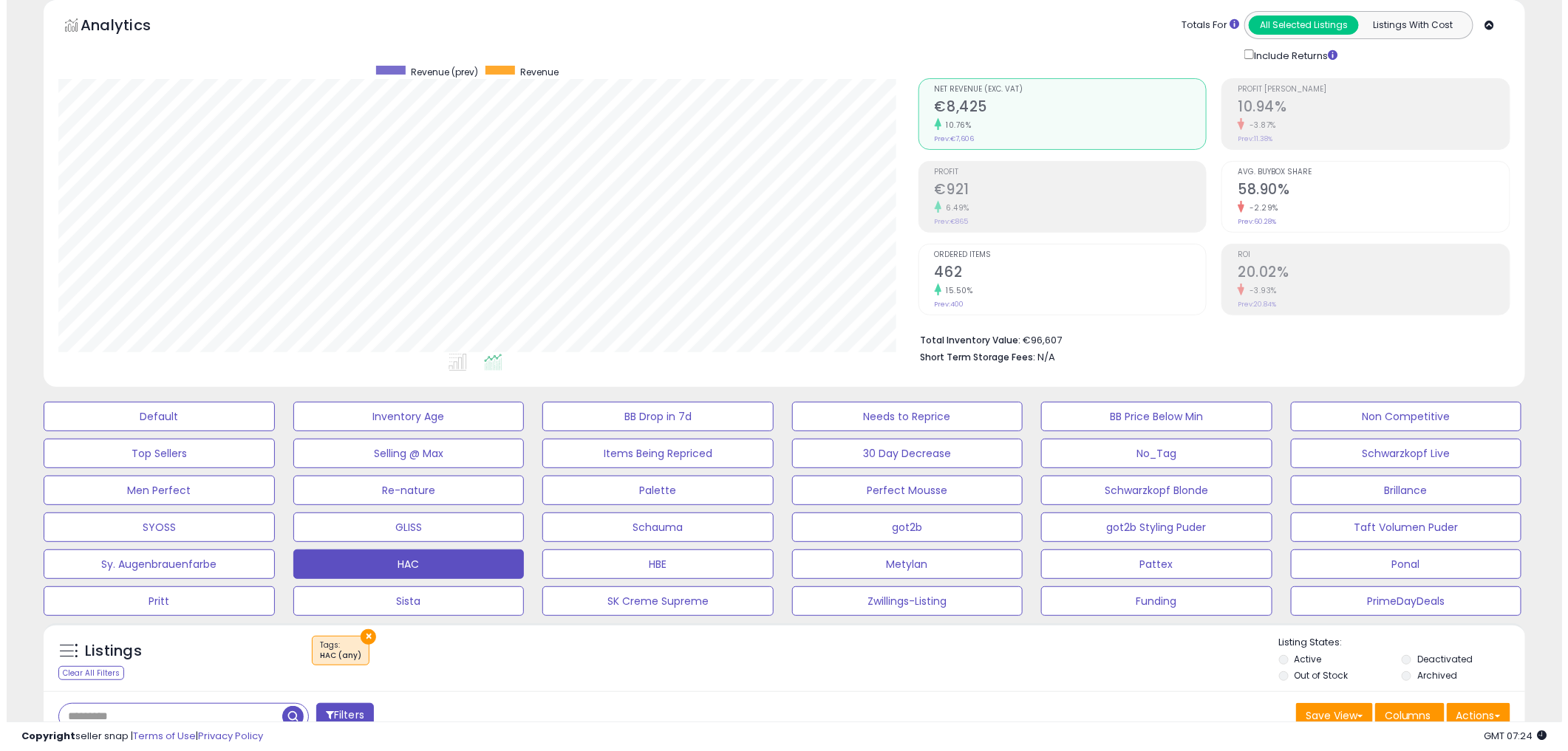
scroll to position [164, 0]
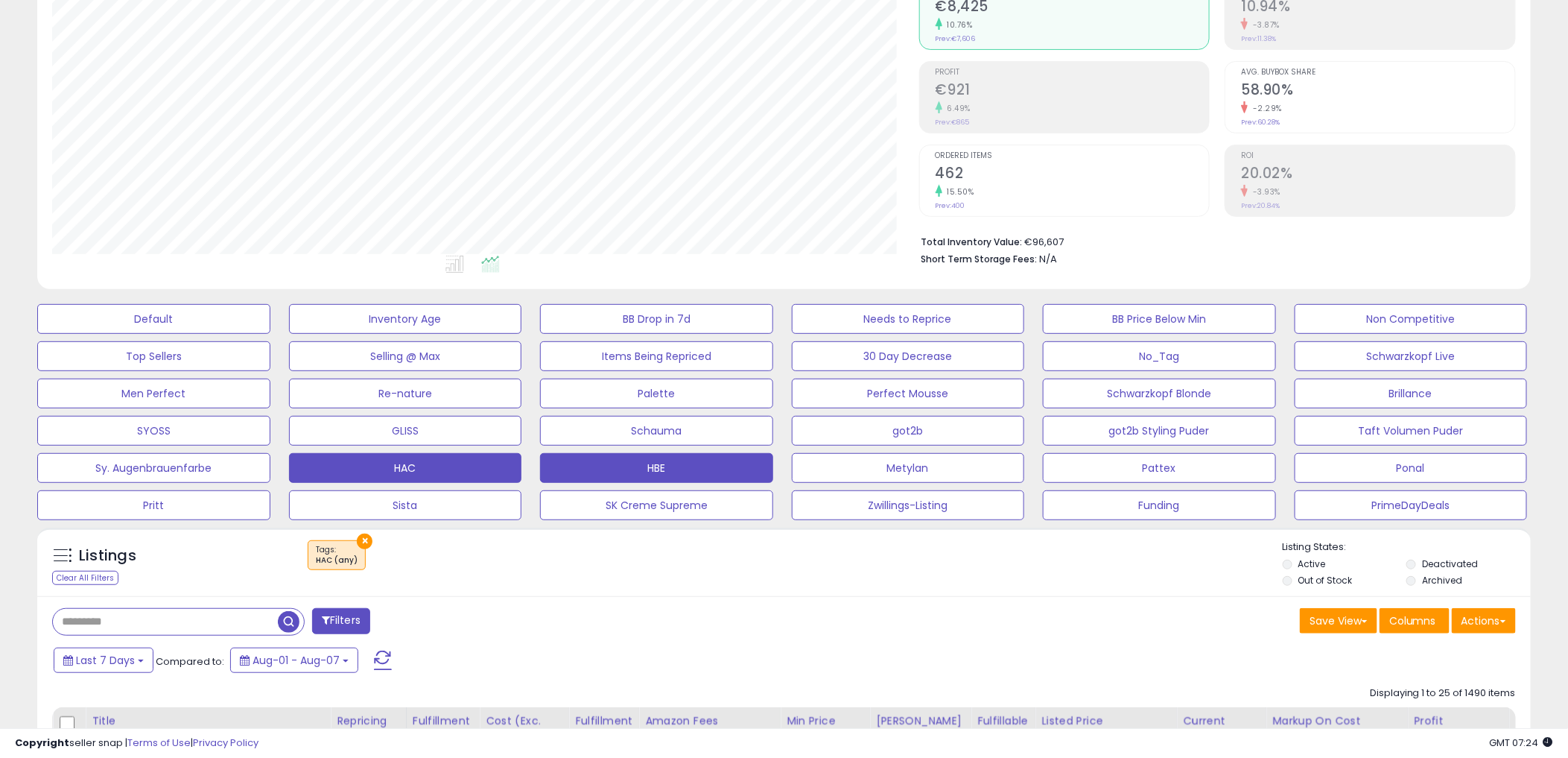
click at [270, 334] on button "HBE" at bounding box center [154, 319] width 233 height 30
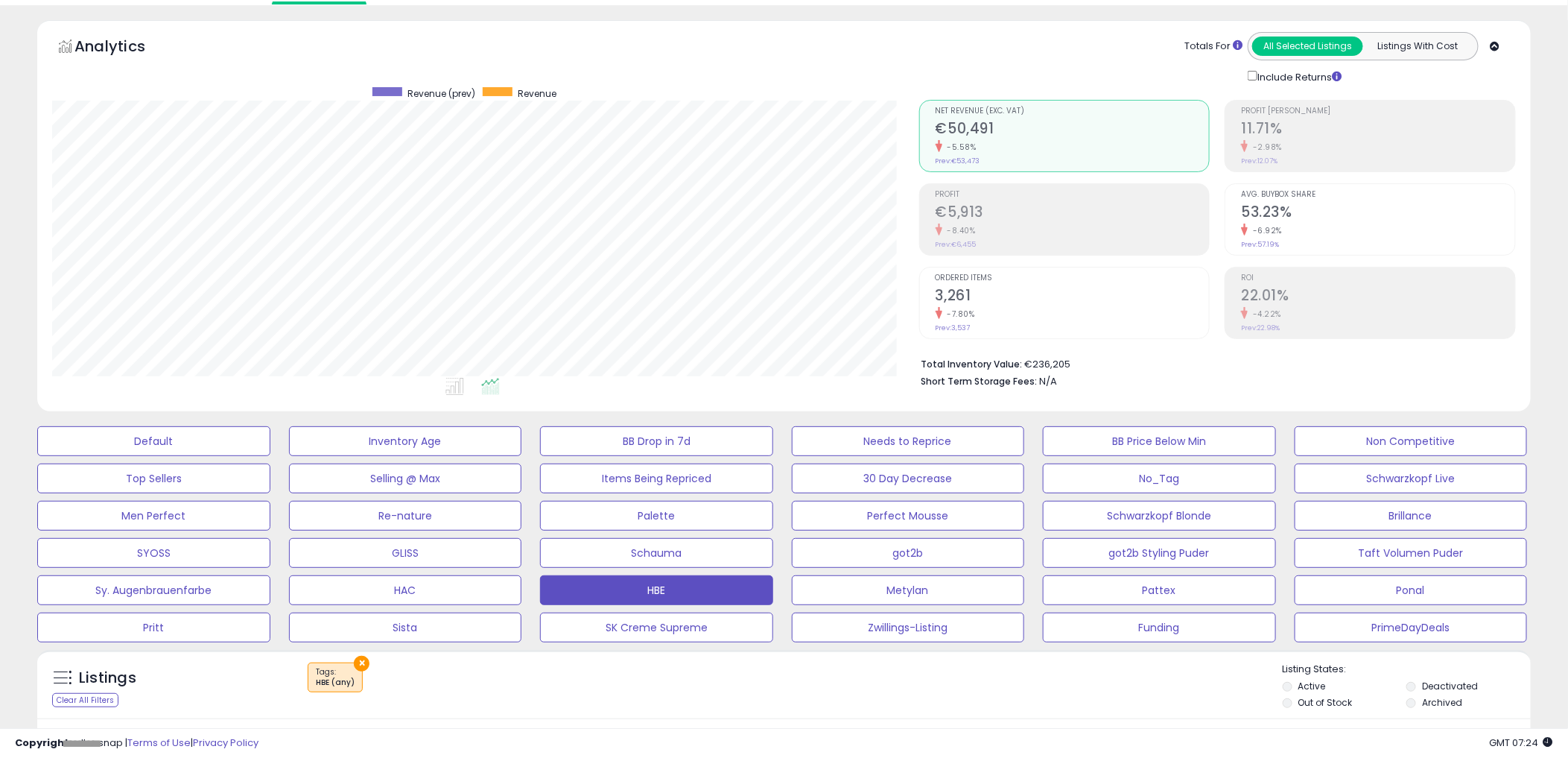
scroll to position [0, 0]
